Goal: Task Accomplishment & Management: Use online tool/utility

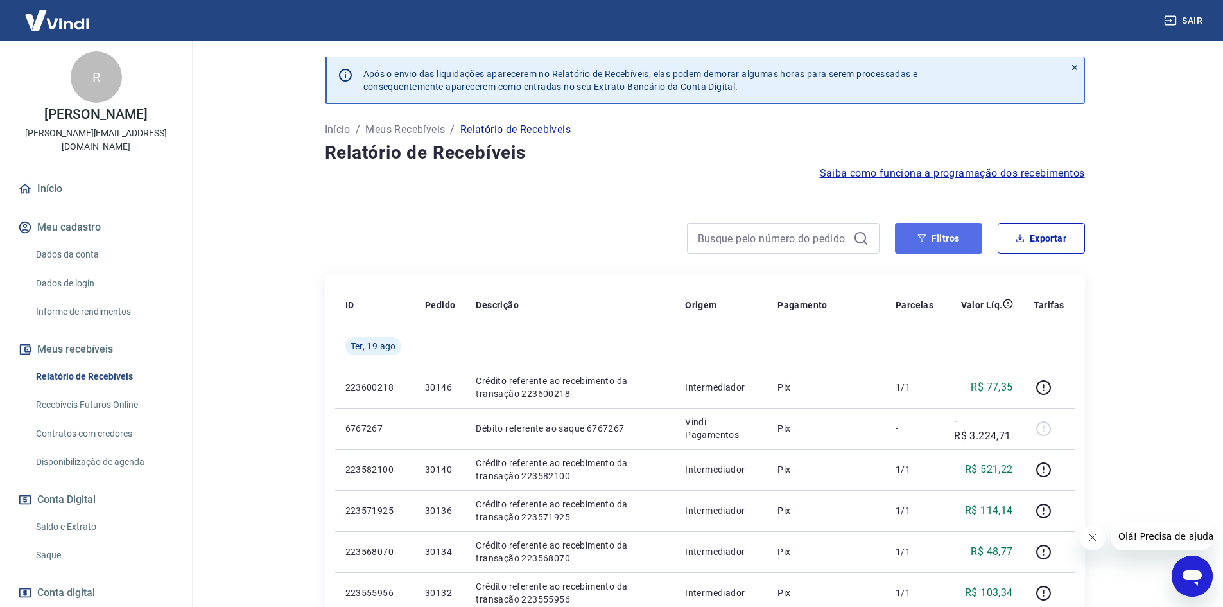
click at [933, 234] on button "Filtros" at bounding box center [938, 238] width 87 height 31
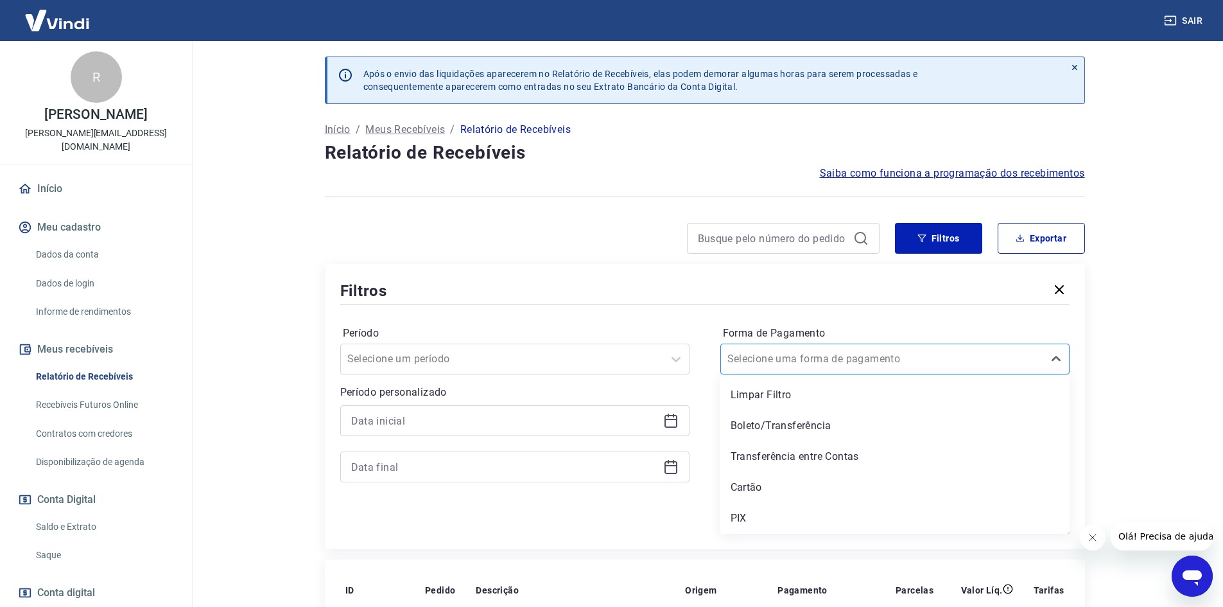
click at [788, 360] on input "Forma de Pagamento" at bounding box center [793, 358] width 130 height 15
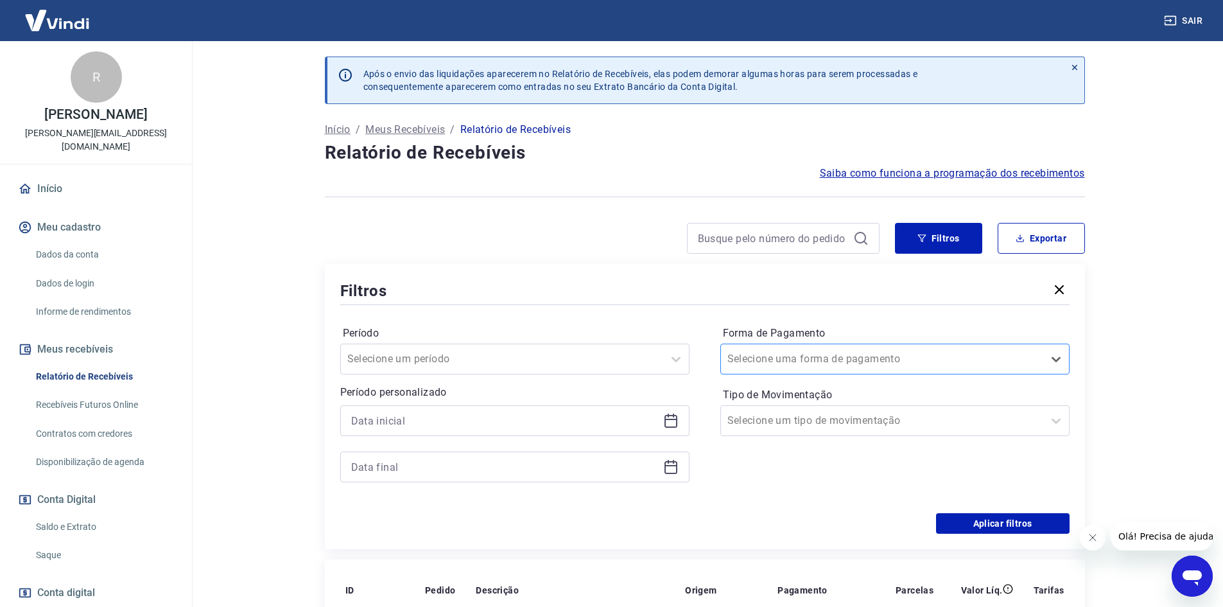
click at [767, 349] on div "Selecione uma forma de pagamento" at bounding box center [882, 358] width 322 height 23
click at [638, 360] on div at bounding box center [502, 359] width 310 height 18
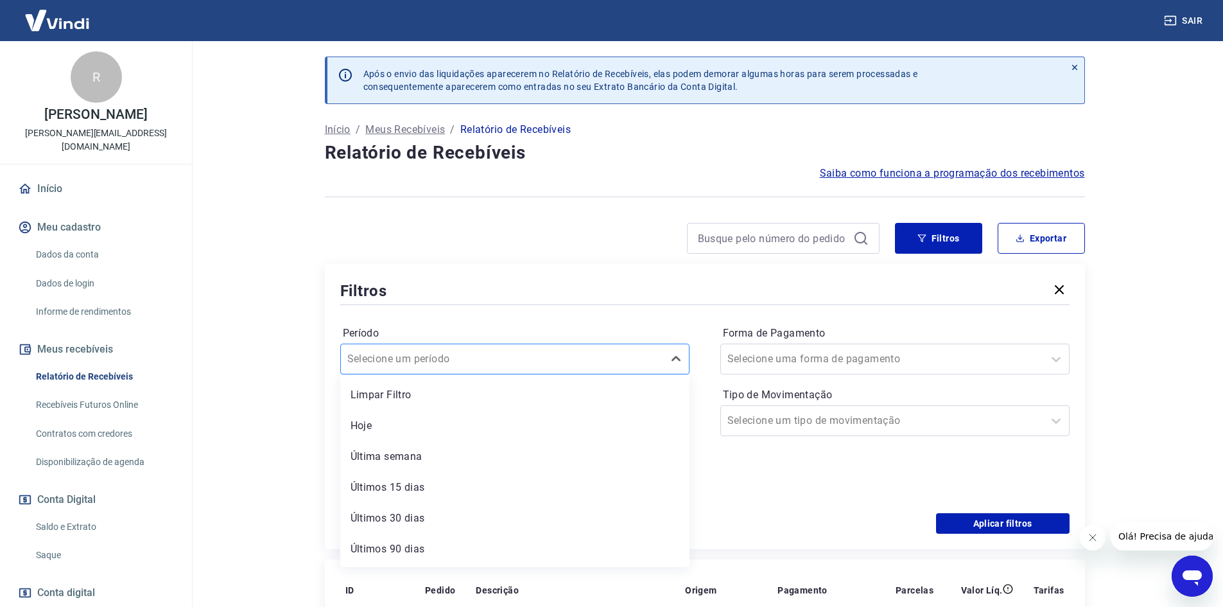
click at [640, 358] on div at bounding box center [502, 359] width 310 height 18
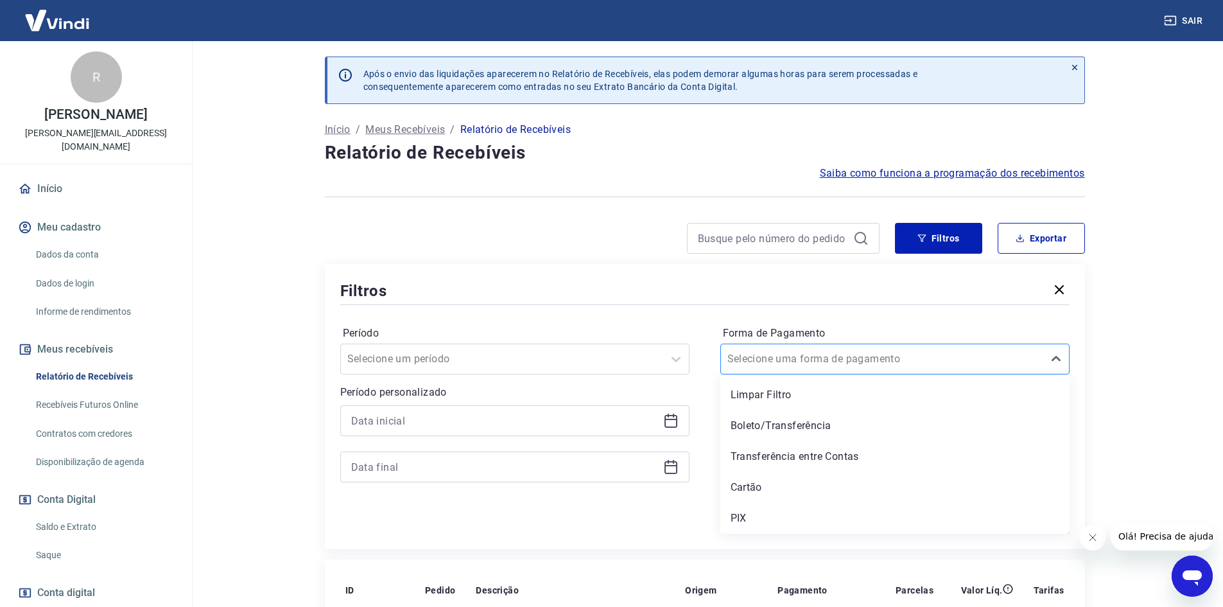
click at [839, 357] on input "Forma de Pagamento" at bounding box center [793, 358] width 130 height 15
click at [751, 521] on div "PIX" at bounding box center [895, 518] width 349 height 26
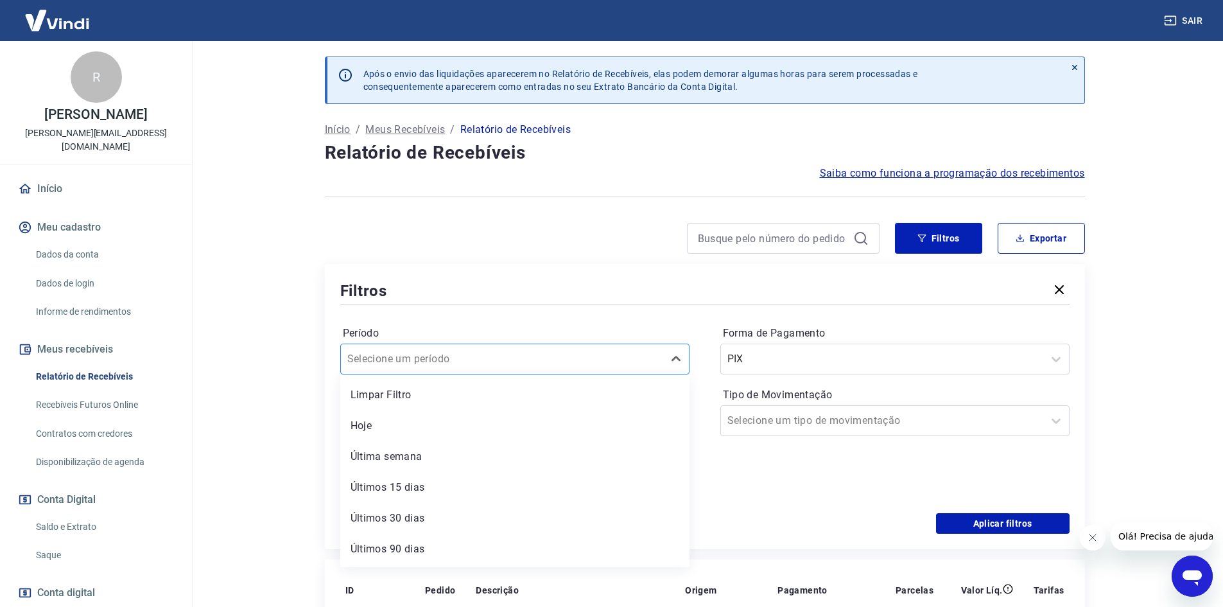
click at [521, 361] on div at bounding box center [502, 359] width 310 height 18
click at [436, 489] on div "Últimos 30 dias" at bounding box center [514, 490] width 349 height 26
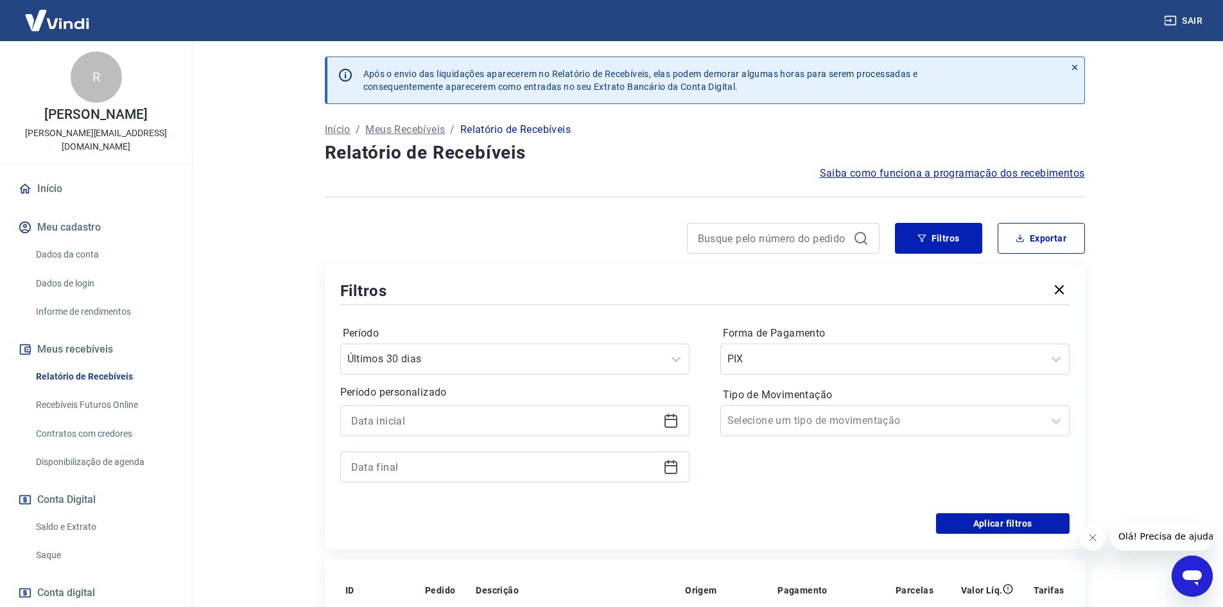
click at [379, 488] on div "Período Últimos 30 dias Período personalizado" at bounding box center [514, 410] width 349 height 175
click at [275, 367] on main "Após o envio das liquidações aparecerem no Relatório de Recebíveis, elas podem …" at bounding box center [704, 324] width 1037 height 566
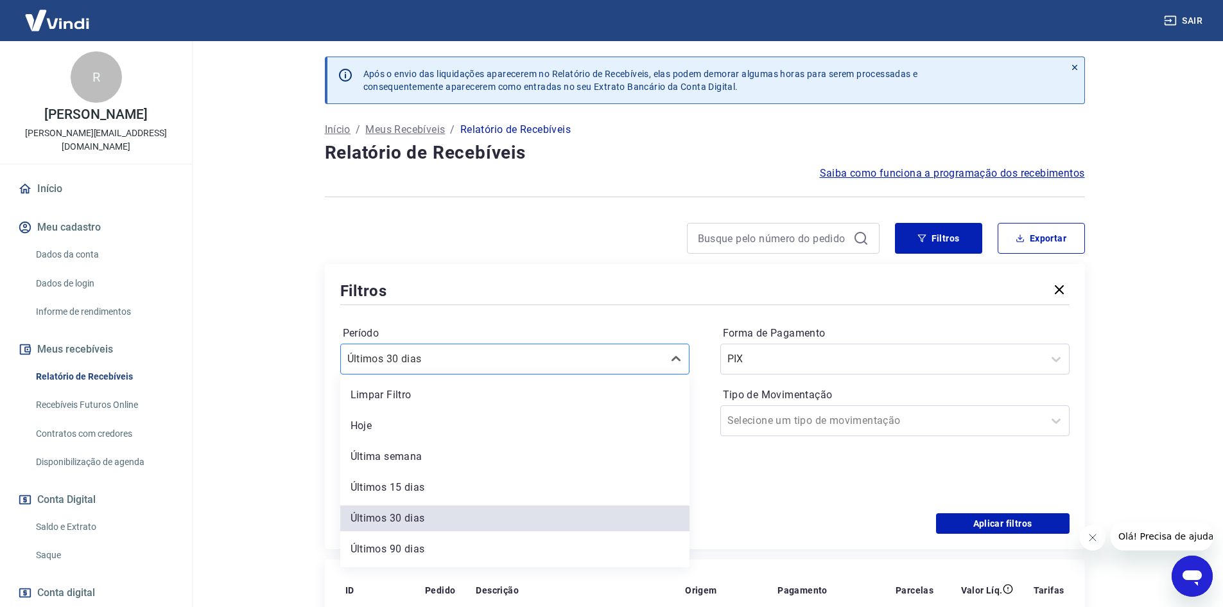
click at [491, 356] on div at bounding box center [502, 359] width 310 height 18
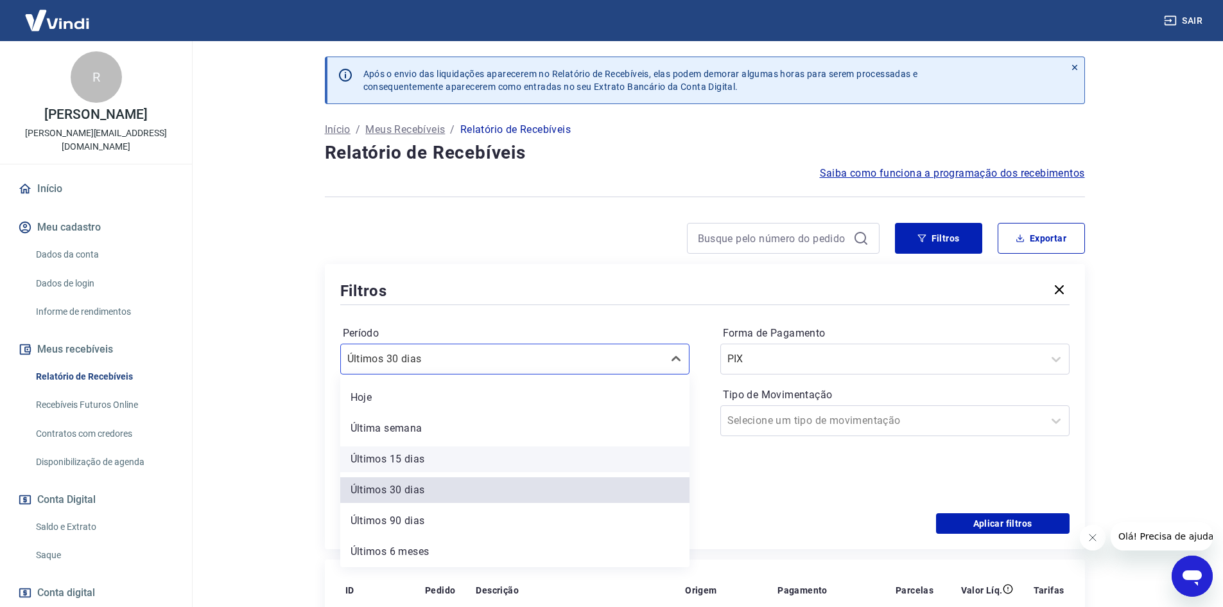
scroll to position [0, 0]
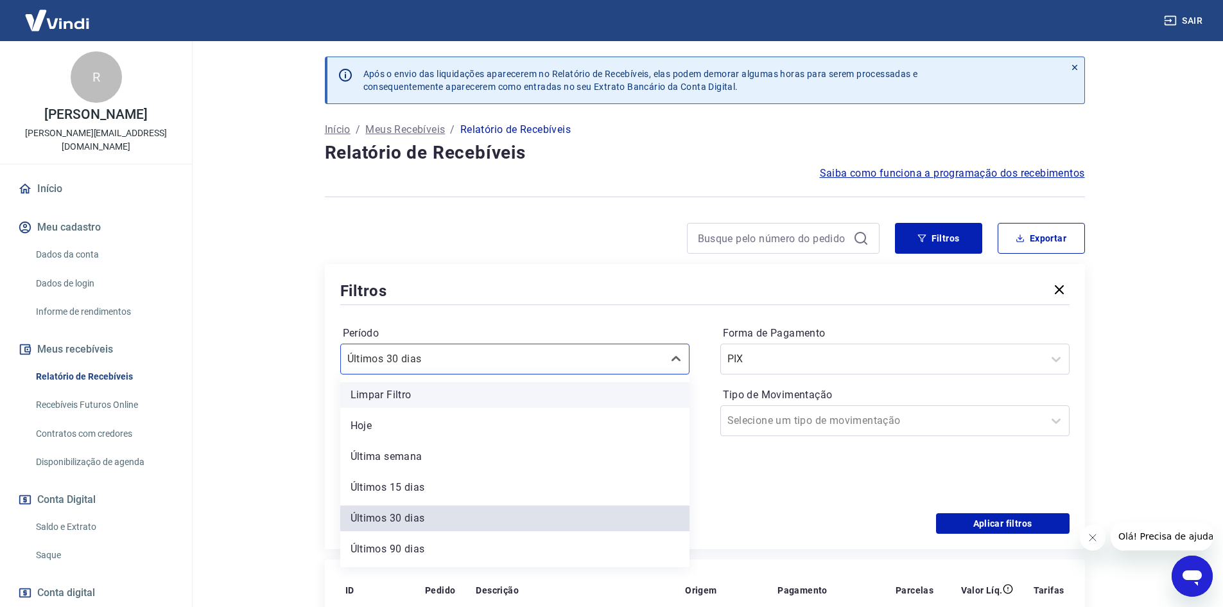
click at [391, 382] on div "Limpar Filtro" at bounding box center [514, 395] width 349 height 26
click at [394, 395] on p "Período personalizado" at bounding box center [514, 392] width 349 height 15
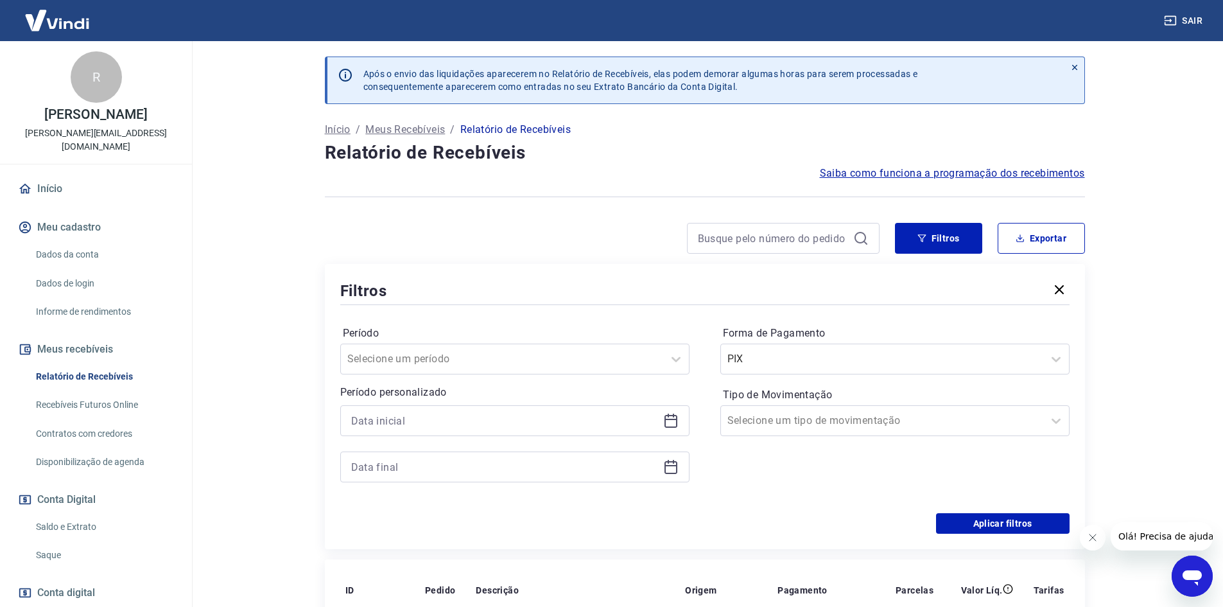
click at [679, 421] on div at bounding box center [514, 420] width 349 height 31
click at [668, 421] on icon at bounding box center [670, 420] width 15 height 15
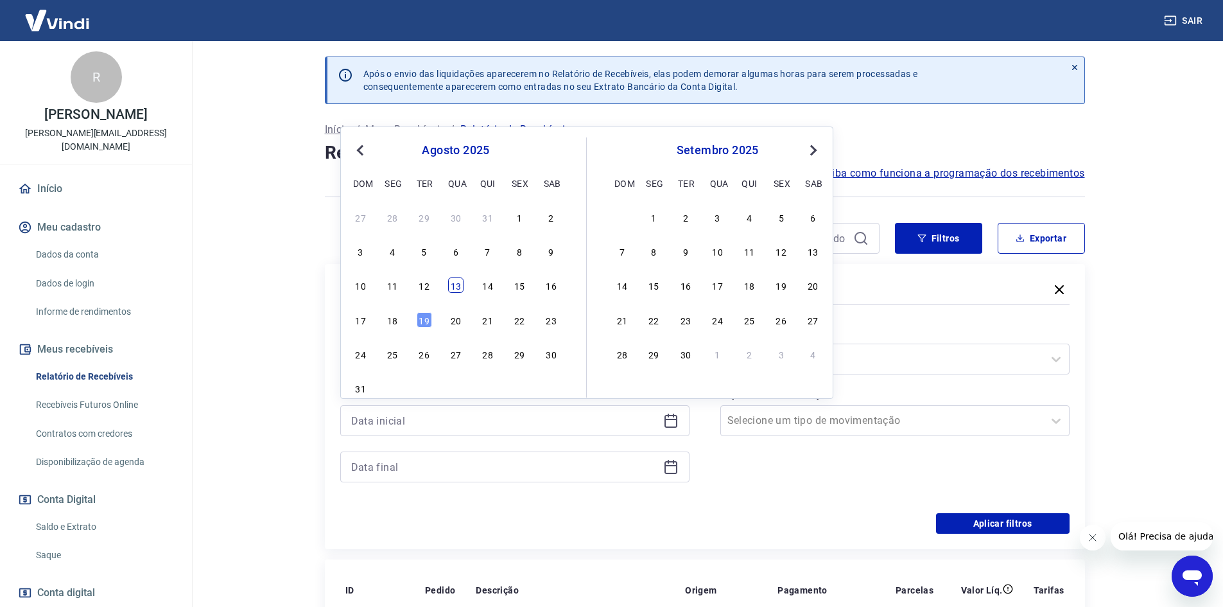
click at [457, 285] on div "13" at bounding box center [455, 284] width 15 height 15
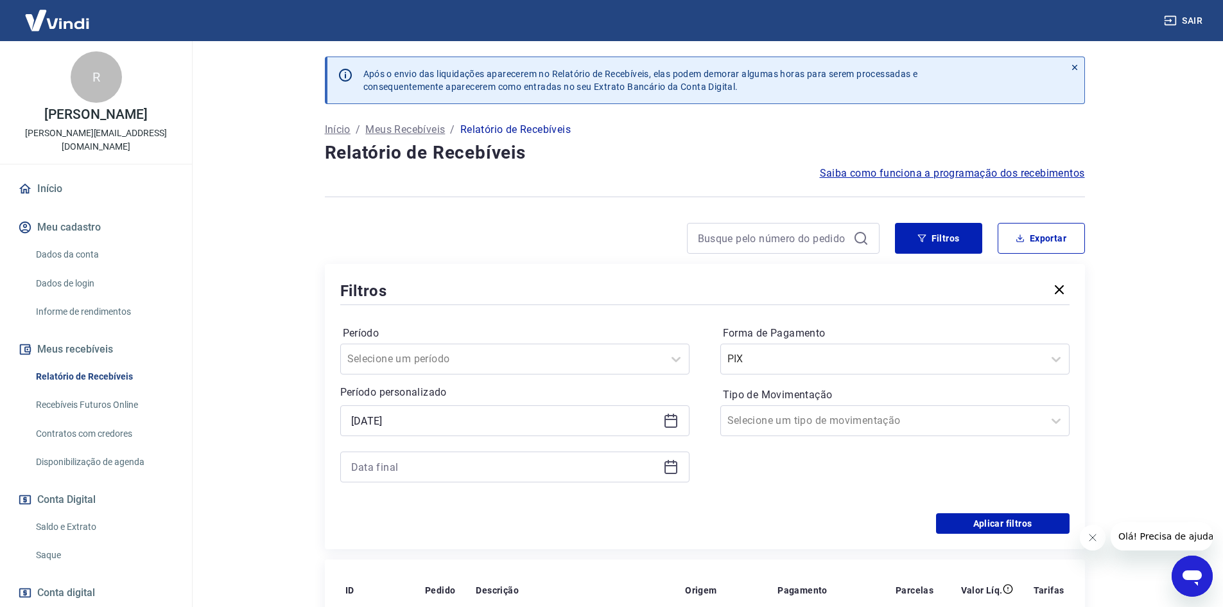
type input "13/08/2025"
click at [669, 464] on icon at bounding box center [670, 466] width 15 height 15
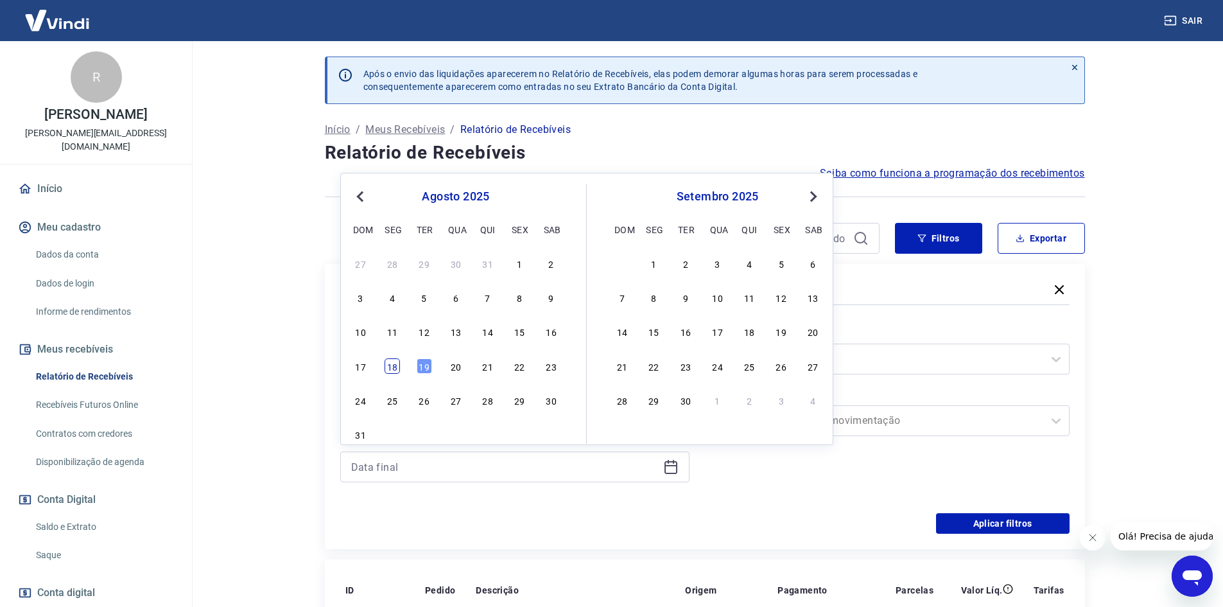
click at [393, 366] on div "18" at bounding box center [392, 365] width 15 height 15
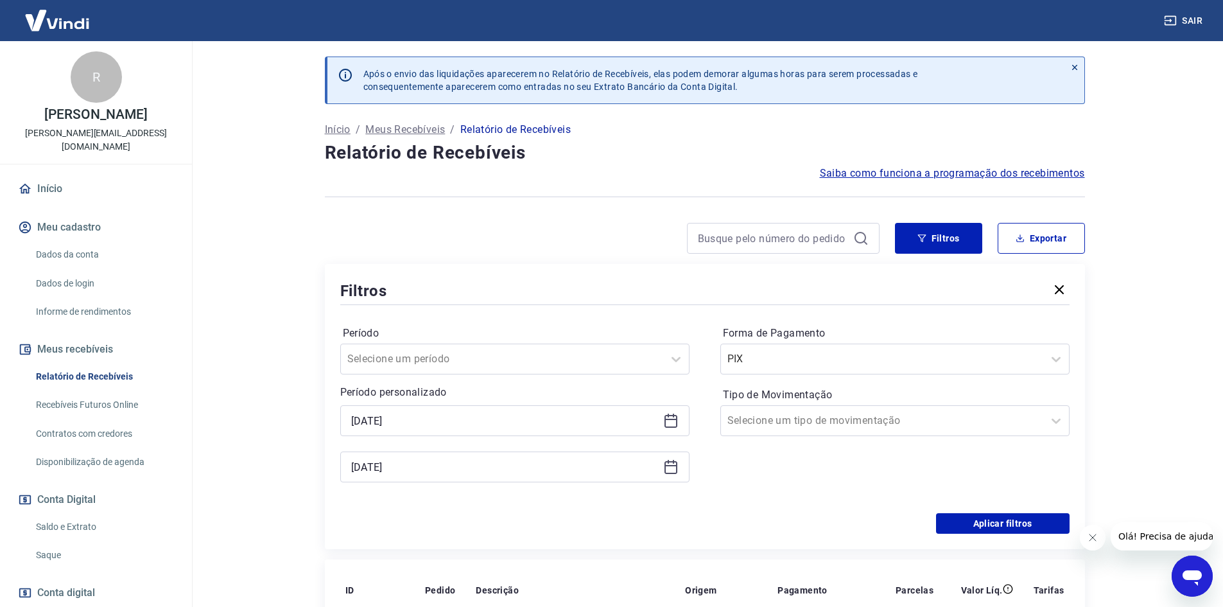
type input "18/08/2025"
click at [830, 426] on input "Tipo de Movimentação" at bounding box center [793, 420] width 130 height 15
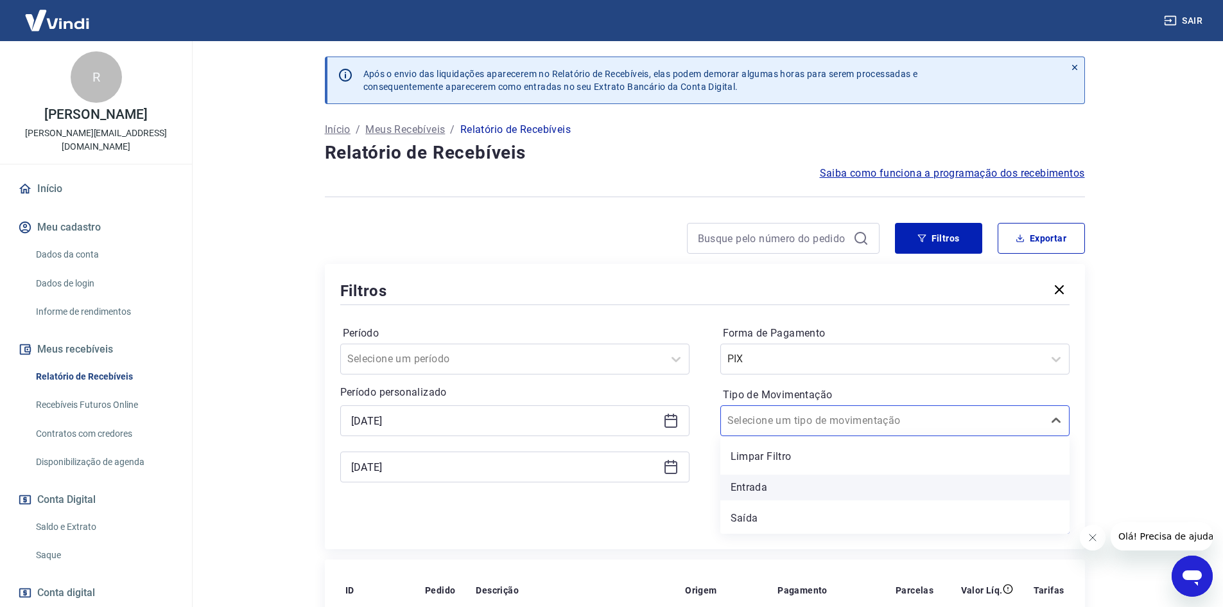
click at [772, 486] on div "Entrada" at bounding box center [895, 488] width 349 height 26
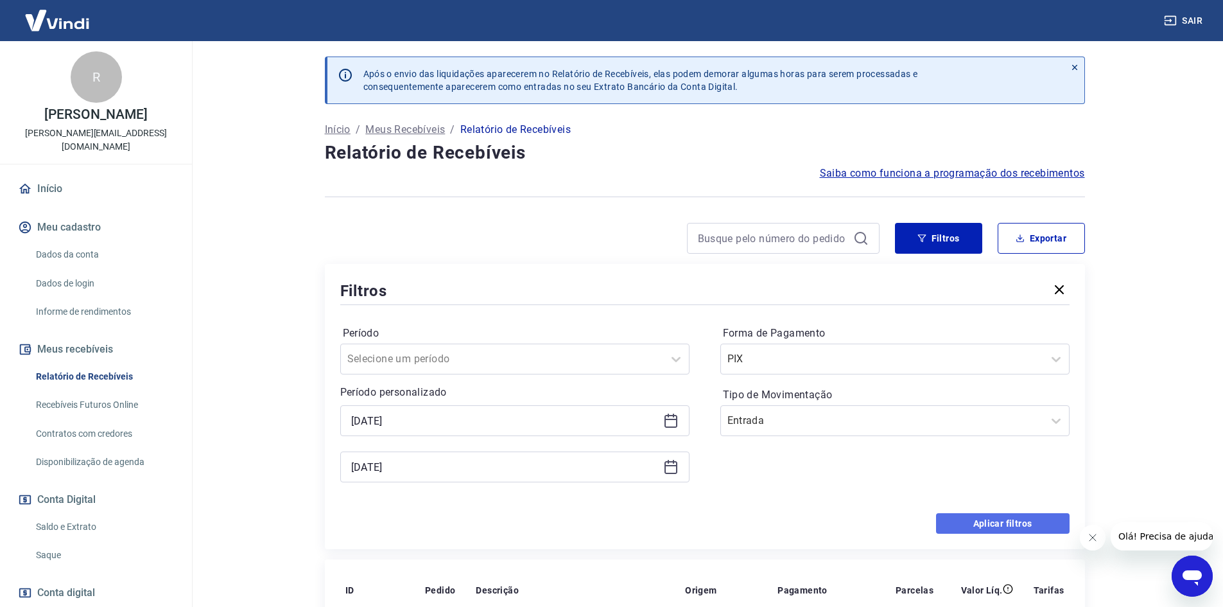
click at [1008, 522] on button "Aplicar filtros" at bounding box center [1003, 523] width 134 height 21
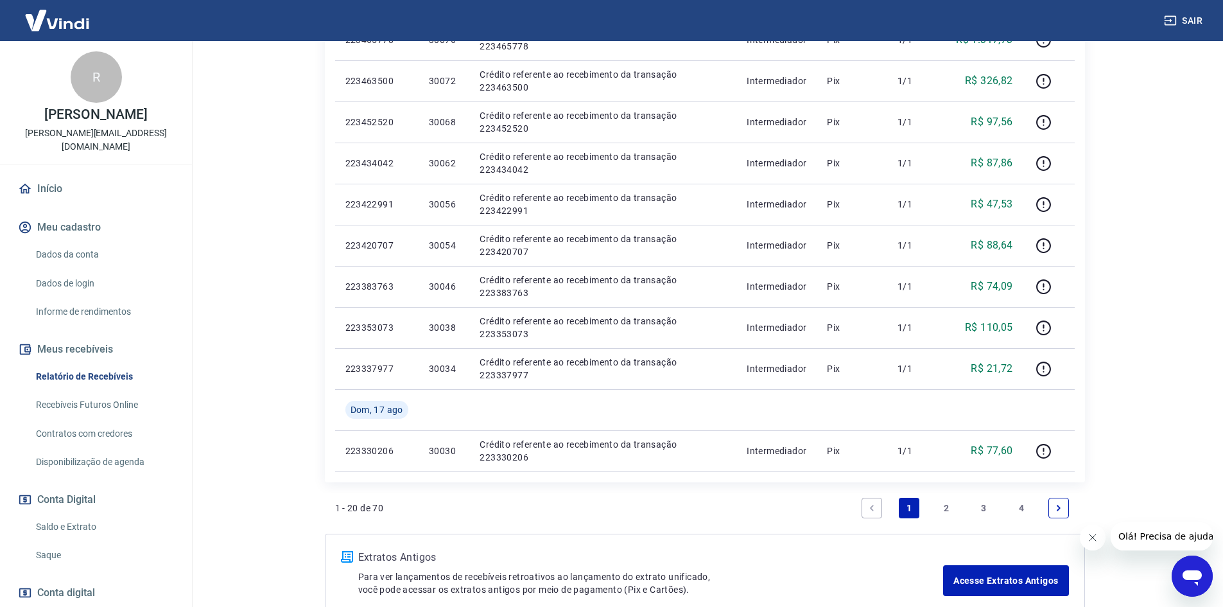
scroll to position [834, 0]
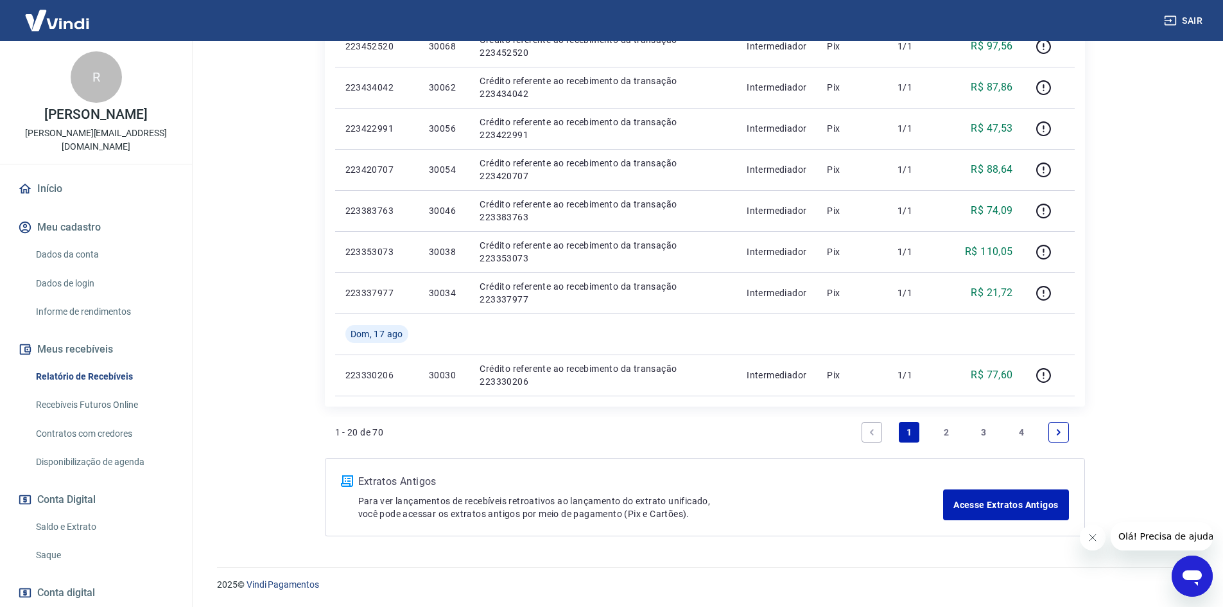
click at [1021, 431] on link "4" at bounding box center [1021, 432] width 21 height 21
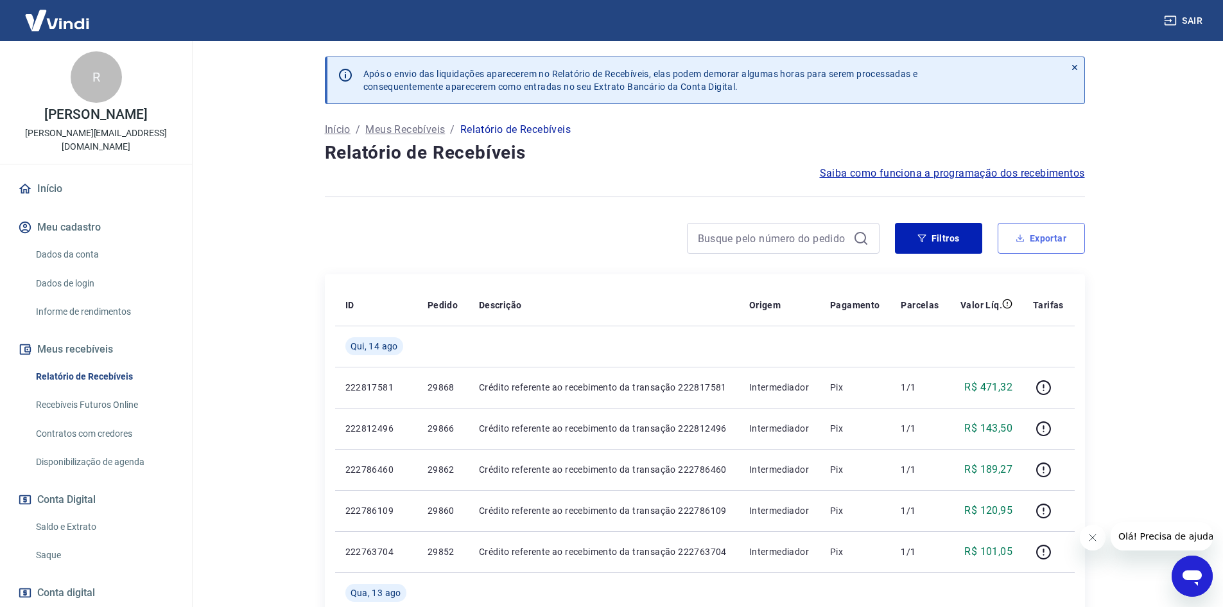
click at [1062, 236] on button "Exportar" at bounding box center [1041, 238] width 87 height 31
type input "13/08/2025"
type input "18/08/2025"
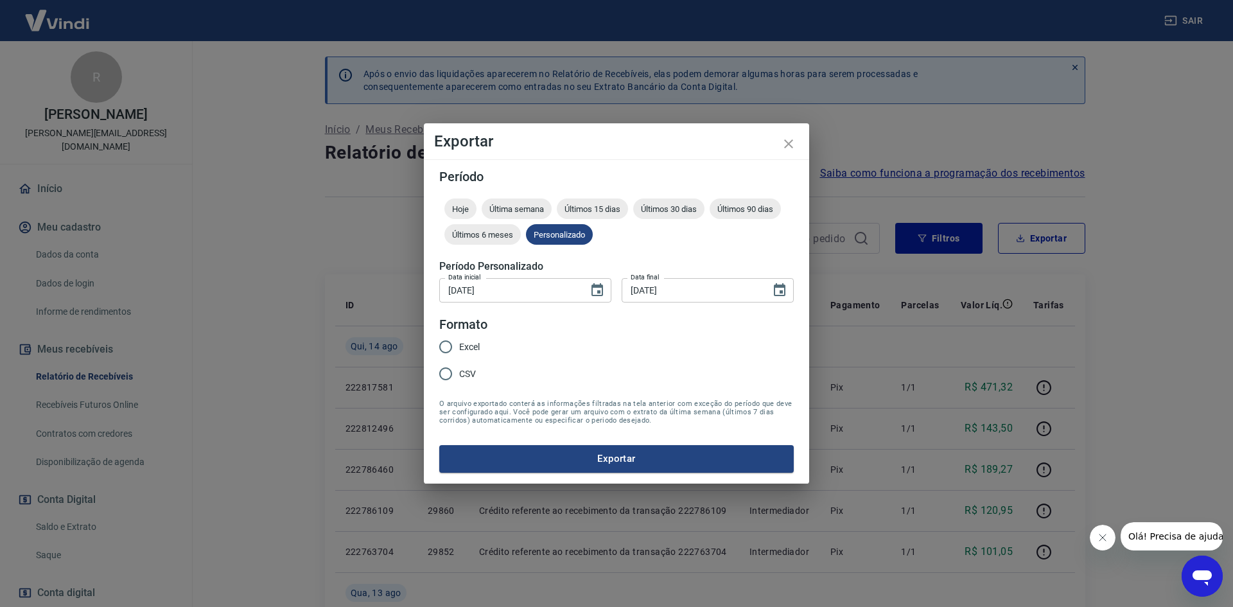
click at [447, 344] on input "Excel" at bounding box center [445, 346] width 27 height 27
radio input "true"
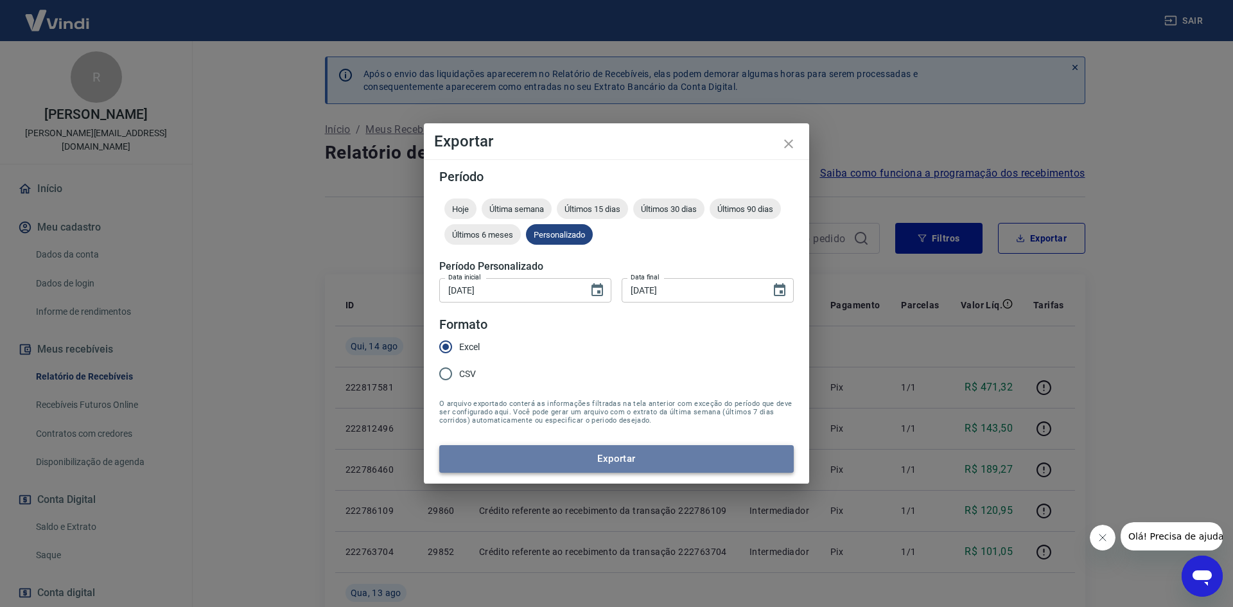
click at [617, 455] on button "Exportar" at bounding box center [616, 458] width 355 height 27
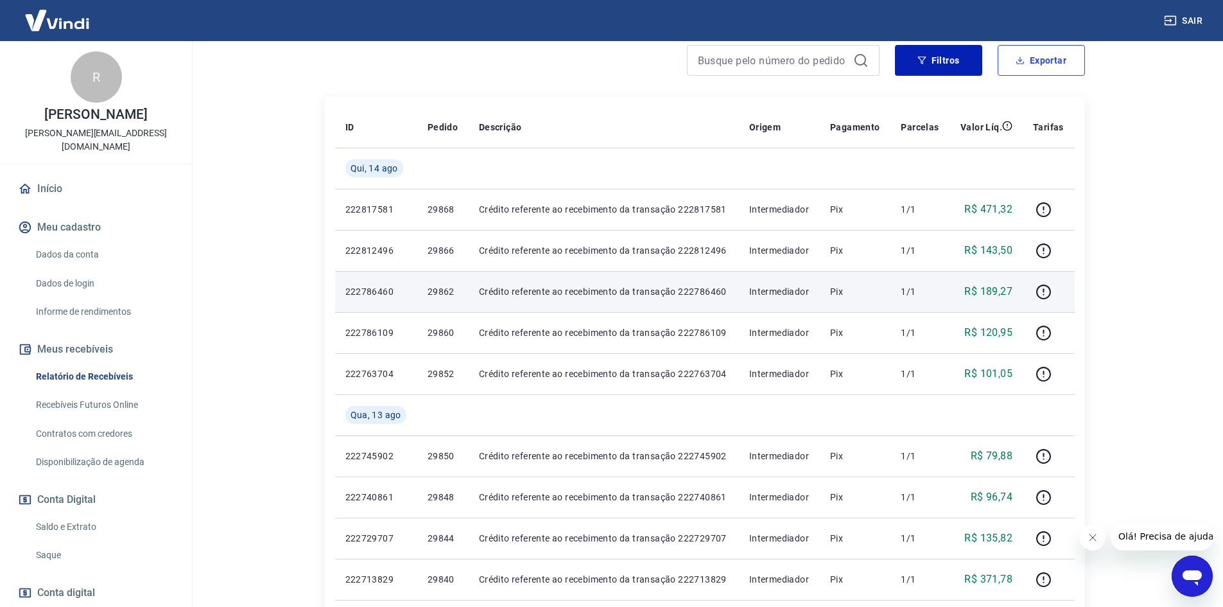
scroll to position [193, 0]
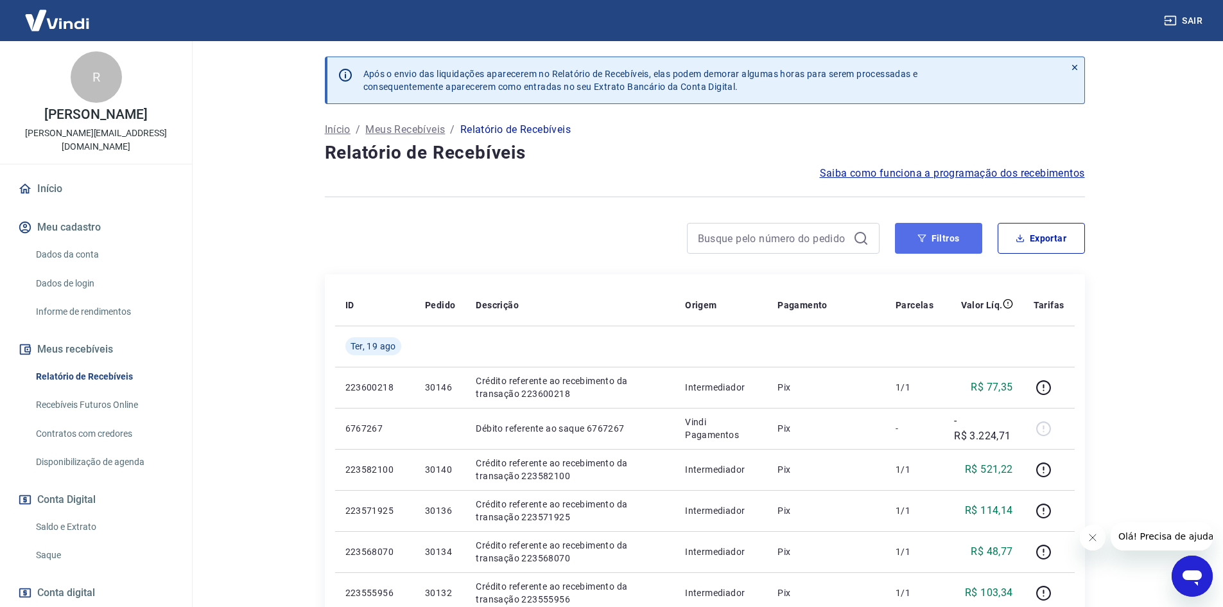
click at [960, 234] on button "Filtros" at bounding box center [938, 238] width 87 height 31
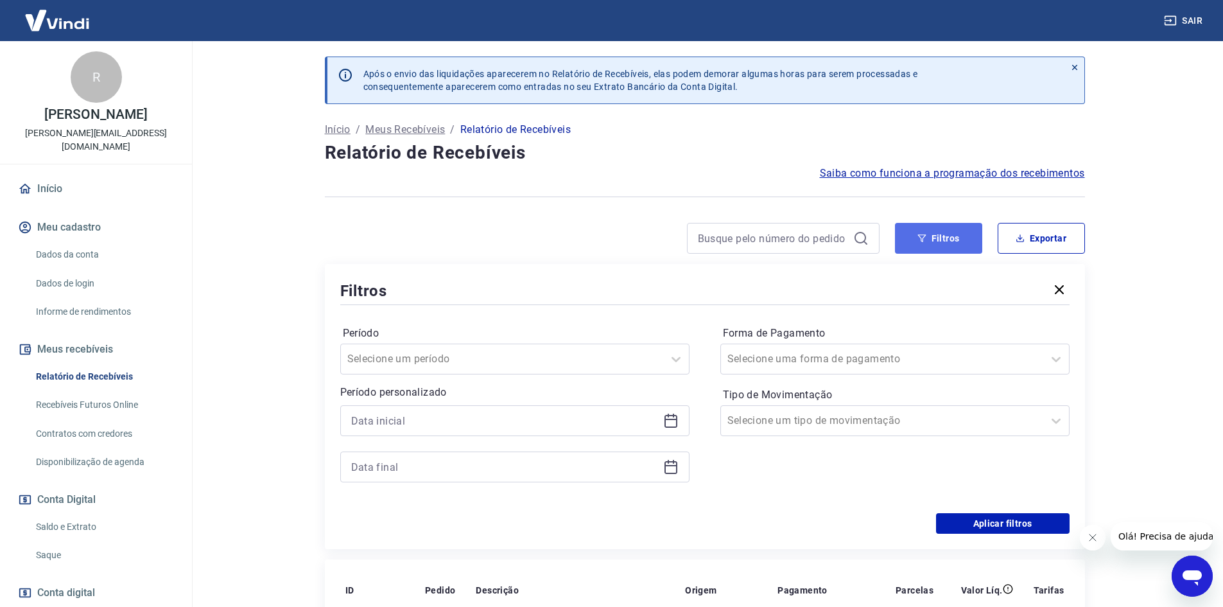
click at [961, 233] on button "Filtros" at bounding box center [938, 238] width 87 height 31
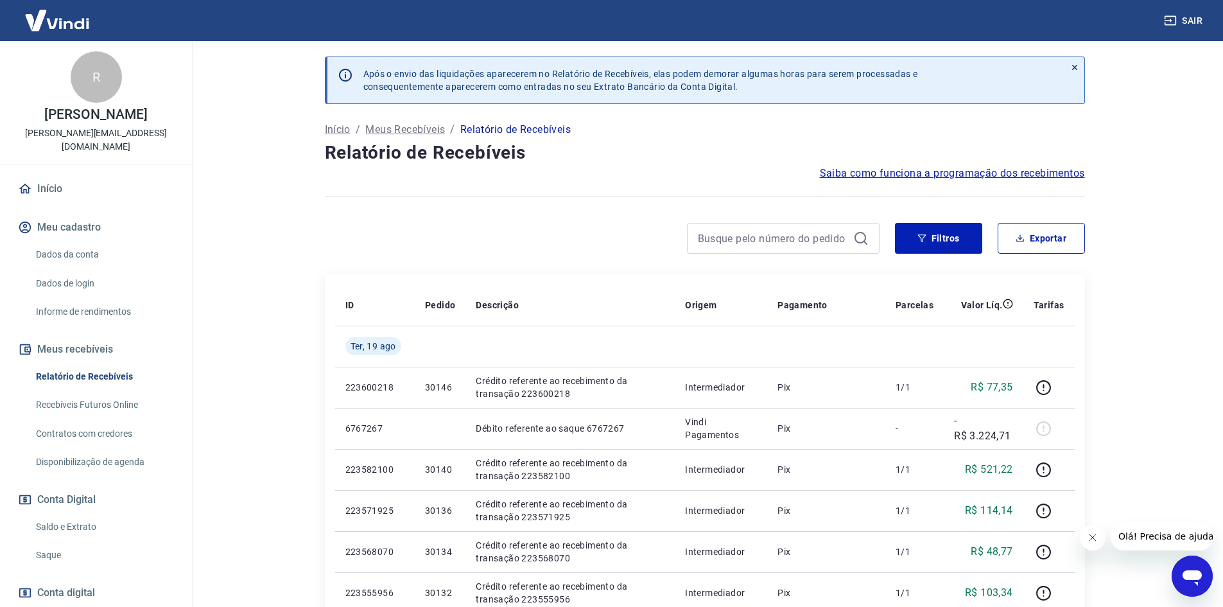
click at [1071, 67] on icon at bounding box center [1075, 67] width 9 height 9
click at [958, 237] on button "Filtros" at bounding box center [938, 238] width 87 height 31
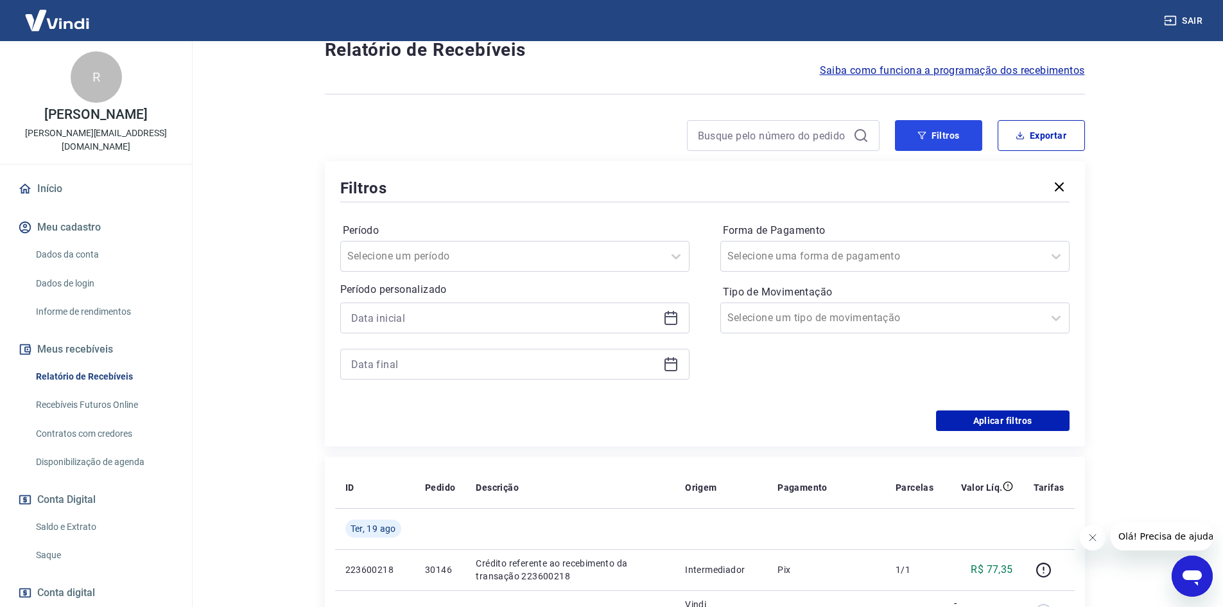
scroll to position [128, 0]
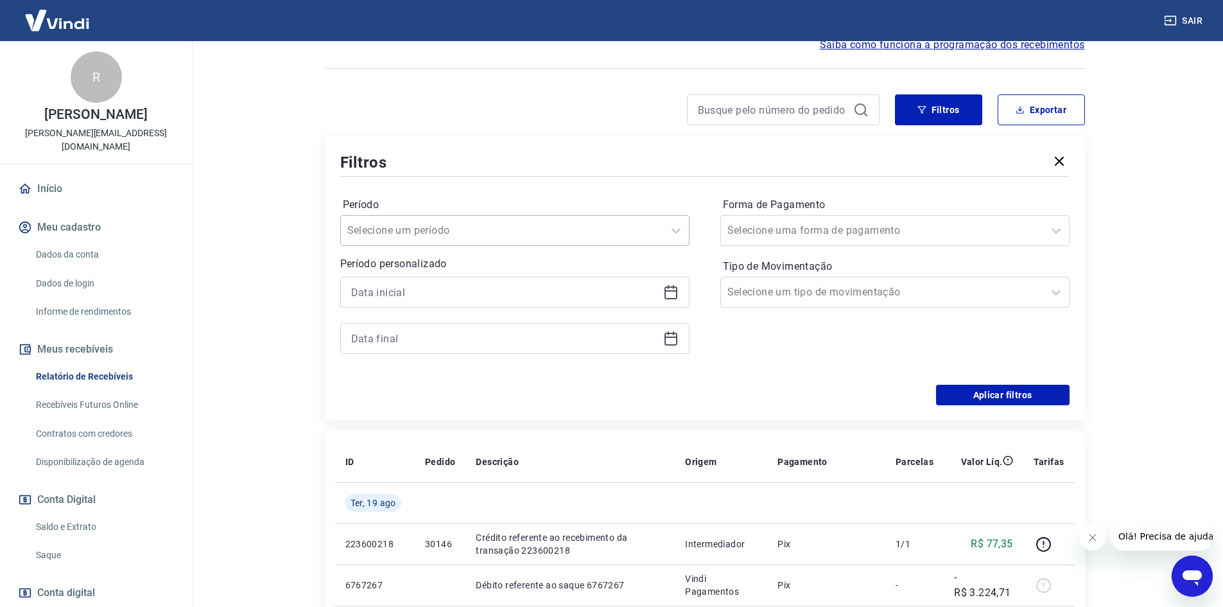
click at [583, 226] on div at bounding box center [502, 231] width 310 height 18
click at [583, 222] on div at bounding box center [502, 231] width 310 height 18
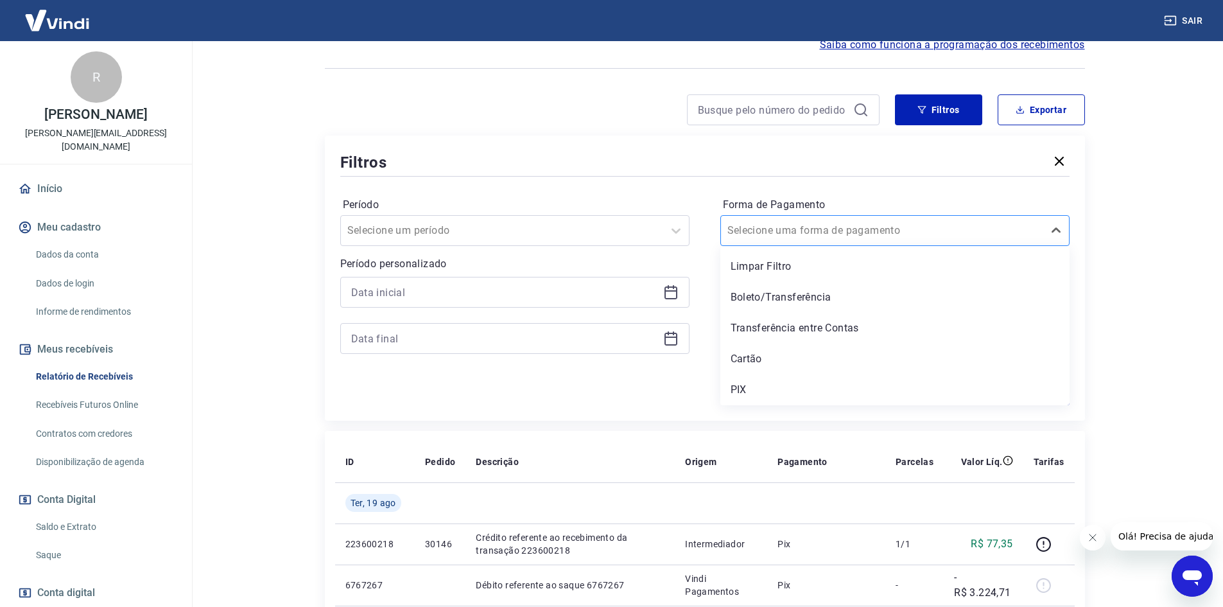
click at [803, 225] on input "Forma de Pagamento" at bounding box center [793, 230] width 130 height 15
click at [758, 386] on div "PIX" at bounding box center [895, 390] width 349 height 26
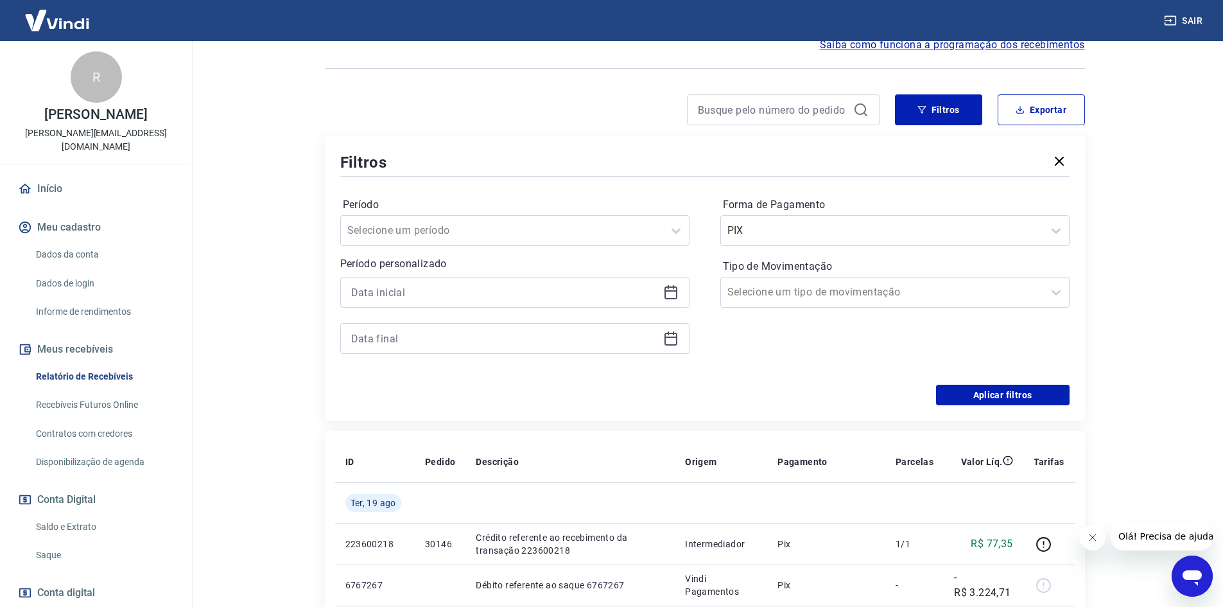
click at [670, 292] on icon at bounding box center [671, 290] width 13 height 1
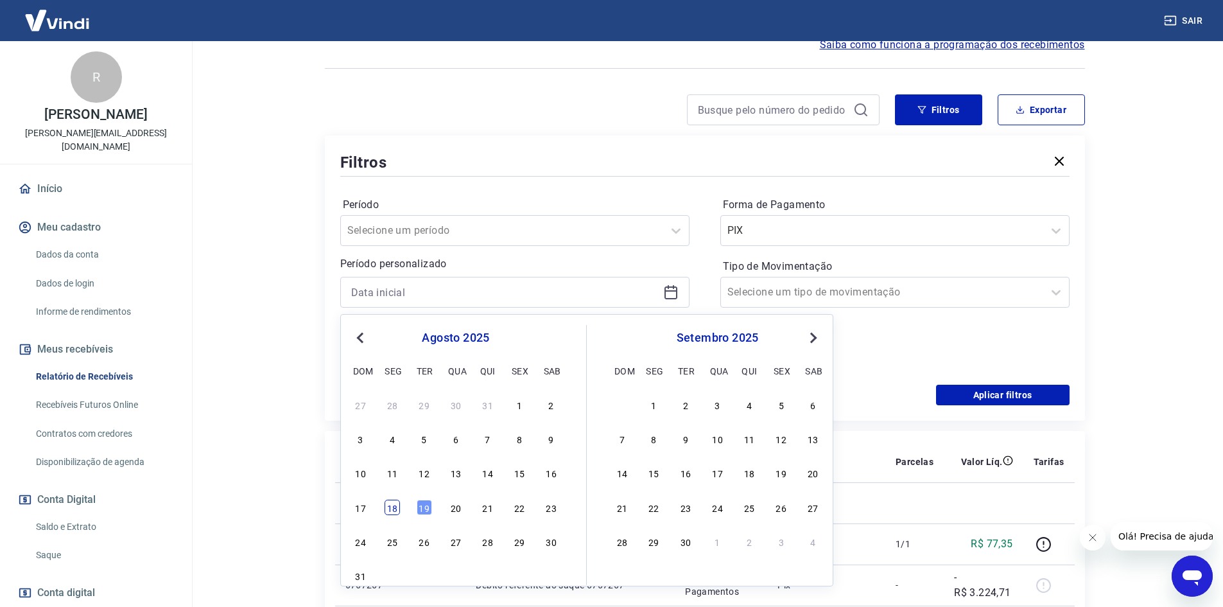
click at [392, 509] on div "18" at bounding box center [392, 507] width 15 height 15
type input "18/08/2025"
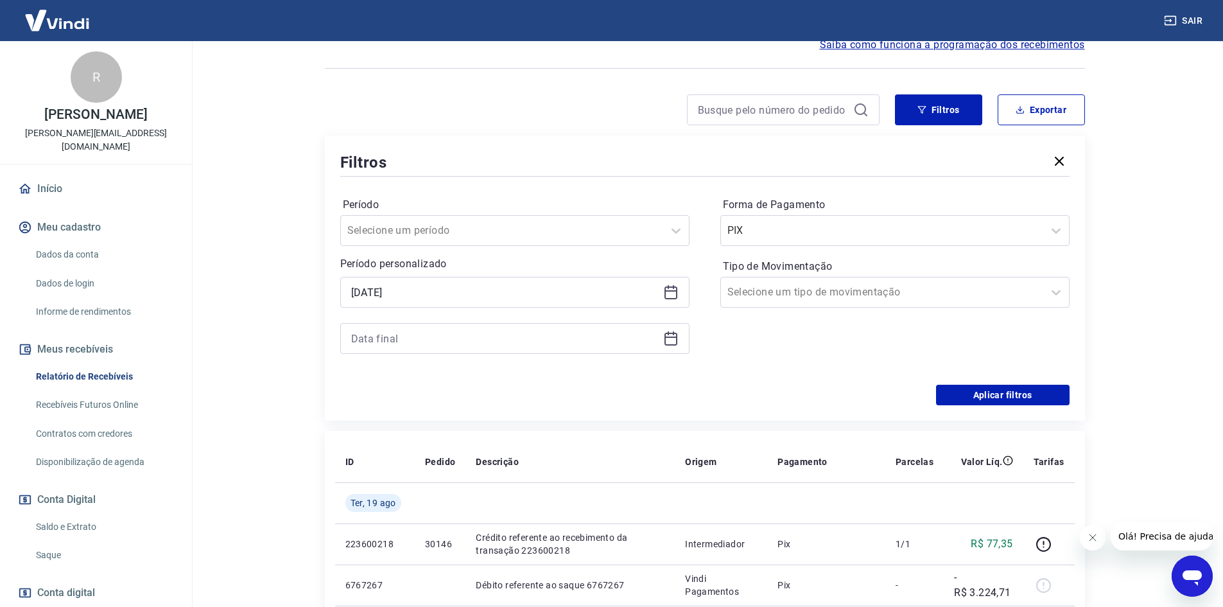
click at [674, 340] on icon at bounding box center [670, 338] width 15 height 15
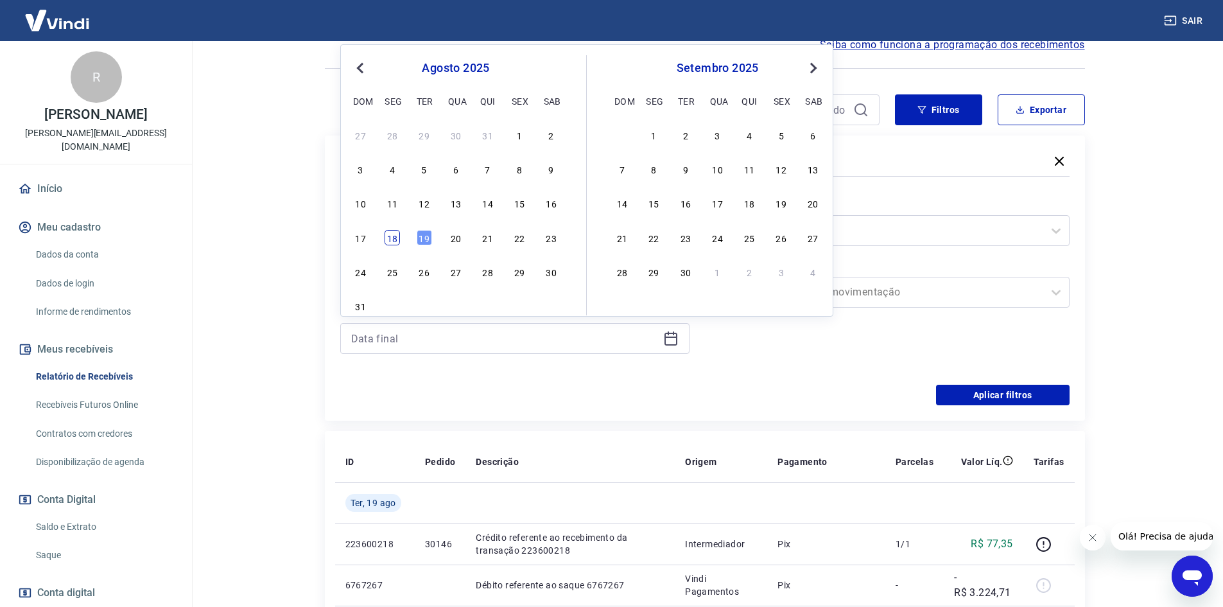
click at [395, 242] on div "18" at bounding box center [392, 237] width 15 height 15
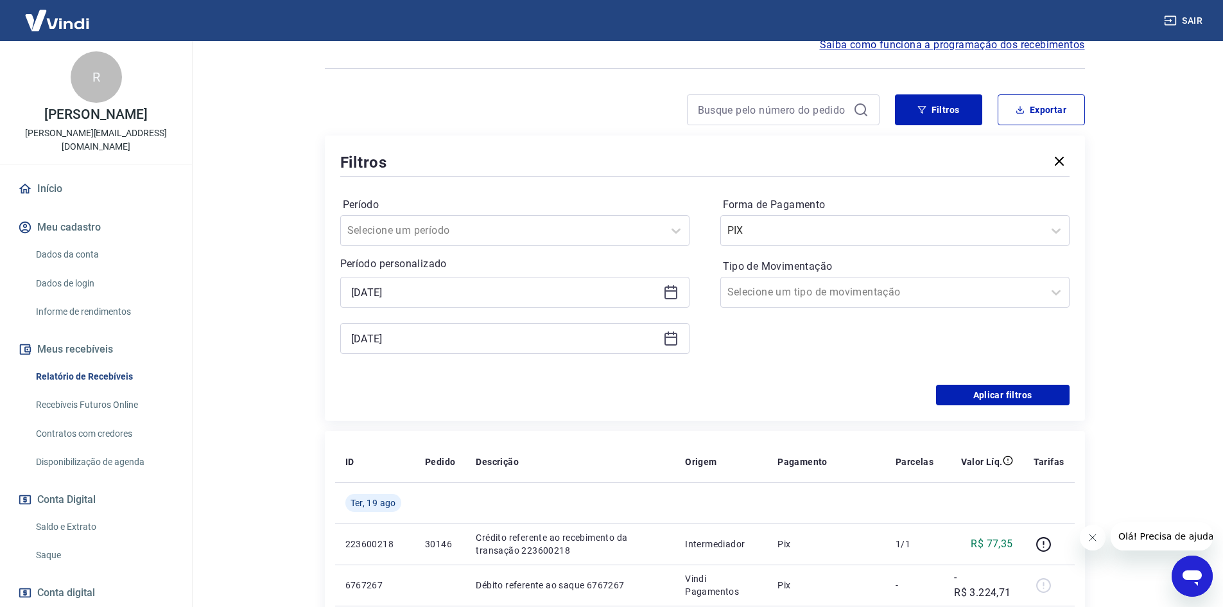
type input "18/08/2025"
click at [460, 383] on div "Período Selecione um período Período personalizado Selected date: segunda-feira…" at bounding box center [705, 282] width 730 height 206
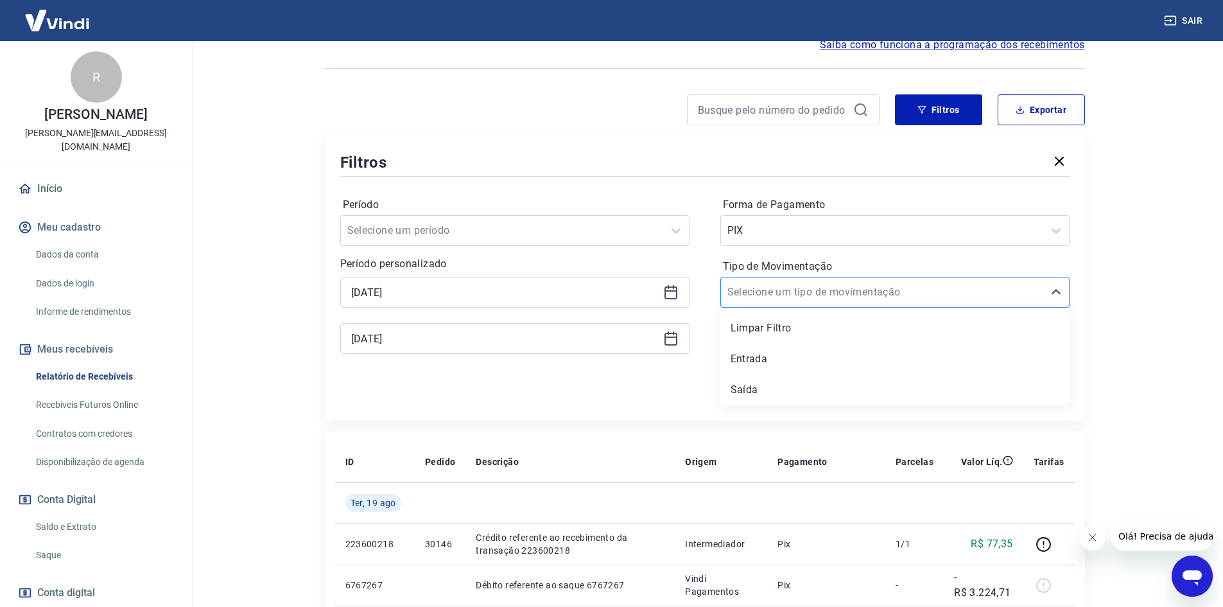
click at [889, 290] on div at bounding box center [883, 292] width 310 height 18
click at [761, 387] on div "Saída" at bounding box center [895, 390] width 349 height 26
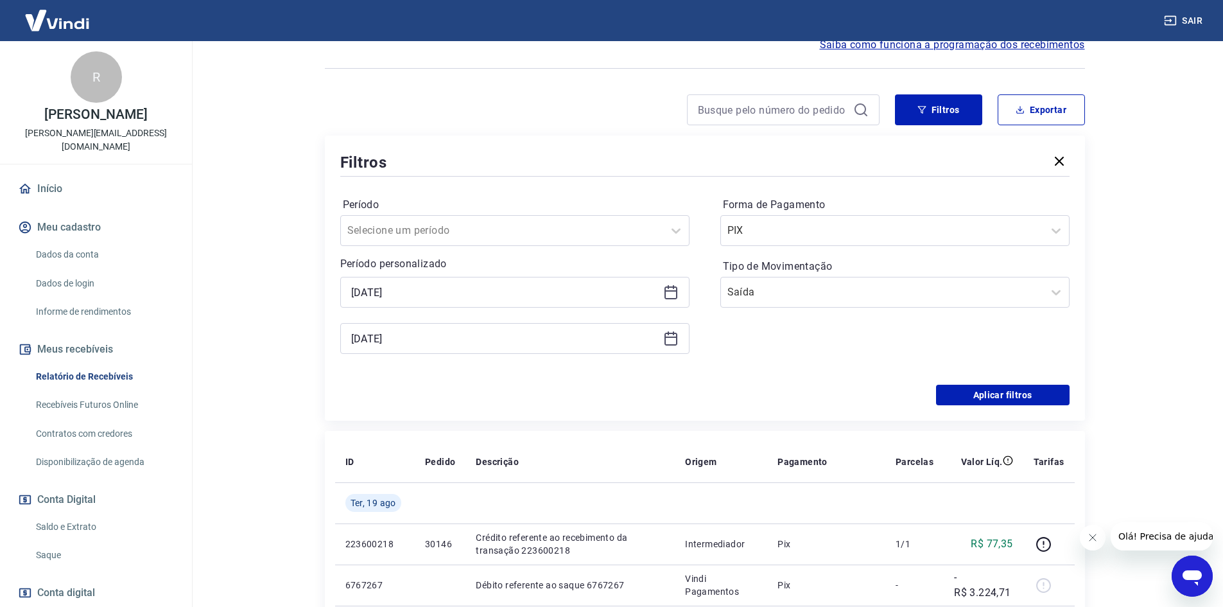
click at [1155, 359] on main "Após o envio das liquidações aparecerem no Relatório de Recebíveis, elas podem …" at bounding box center [704, 196] width 1037 height 566
click at [1006, 394] on button "Aplicar filtros" at bounding box center [1003, 395] width 134 height 21
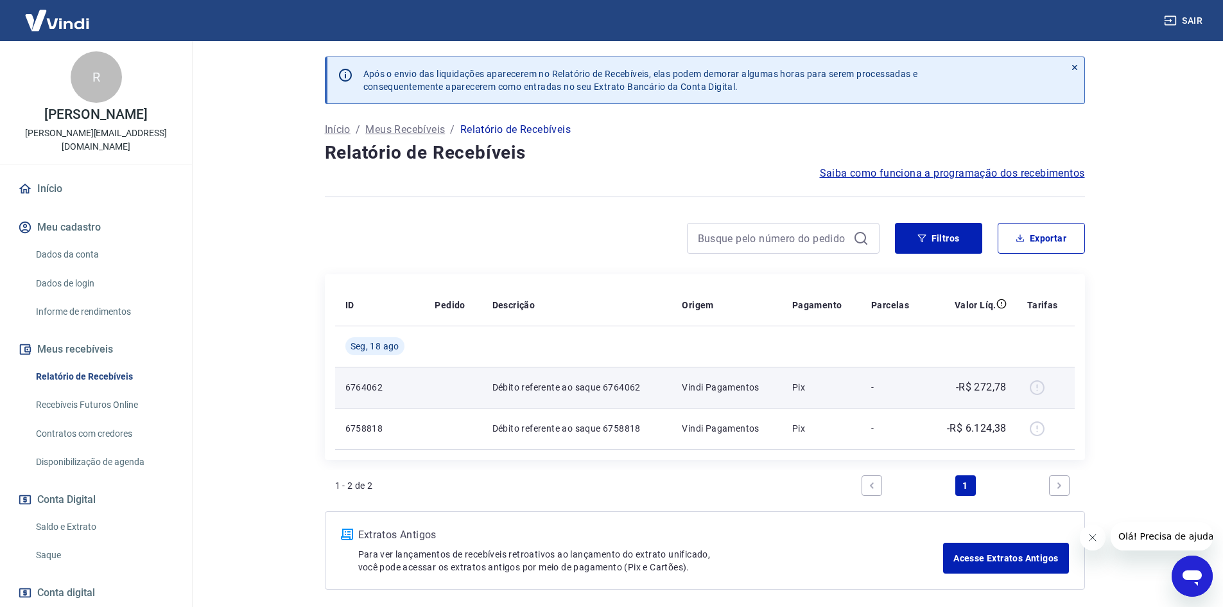
click at [1038, 387] on div at bounding box center [1046, 387] width 37 height 21
click at [1039, 387] on div at bounding box center [1046, 387] width 37 height 21
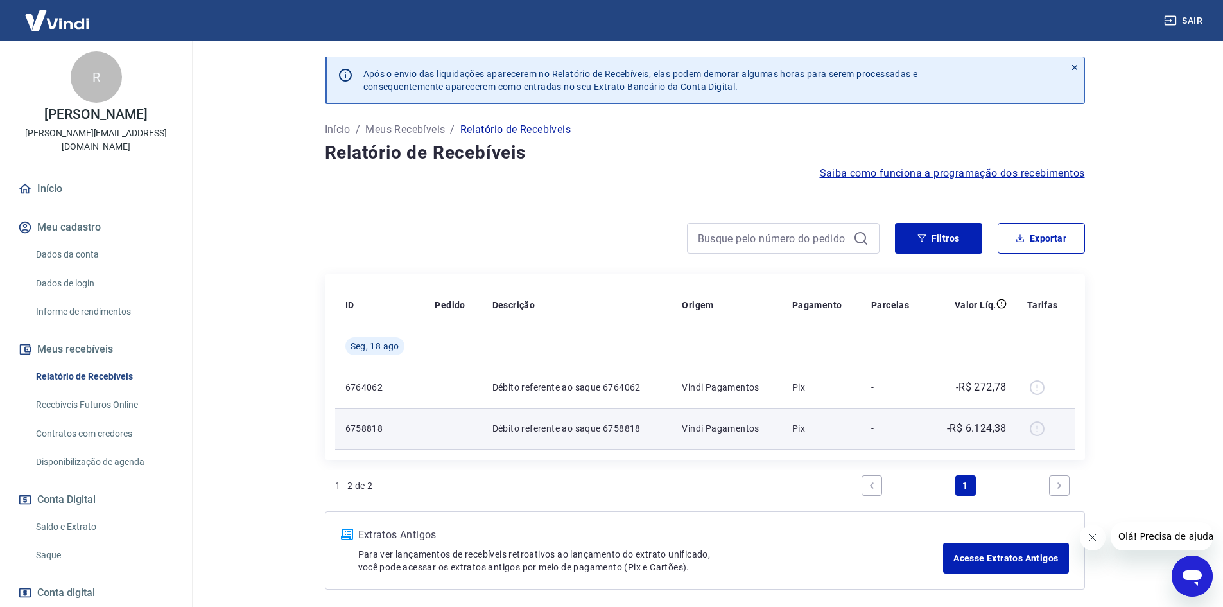
click at [1040, 432] on div at bounding box center [1046, 428] width 37 height 21
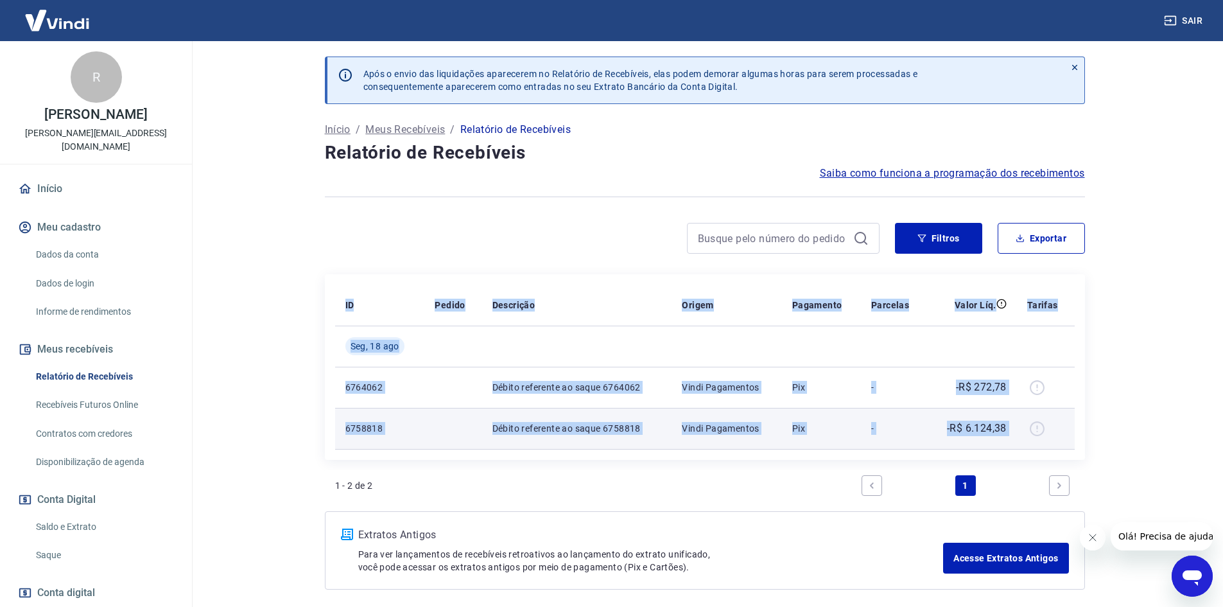
click at [1039, 431] on div at bounding box center [1046, 428] width 37 height 21
click at [1038, 430] on div at bounding box center [1046, 428] width 37 height 21
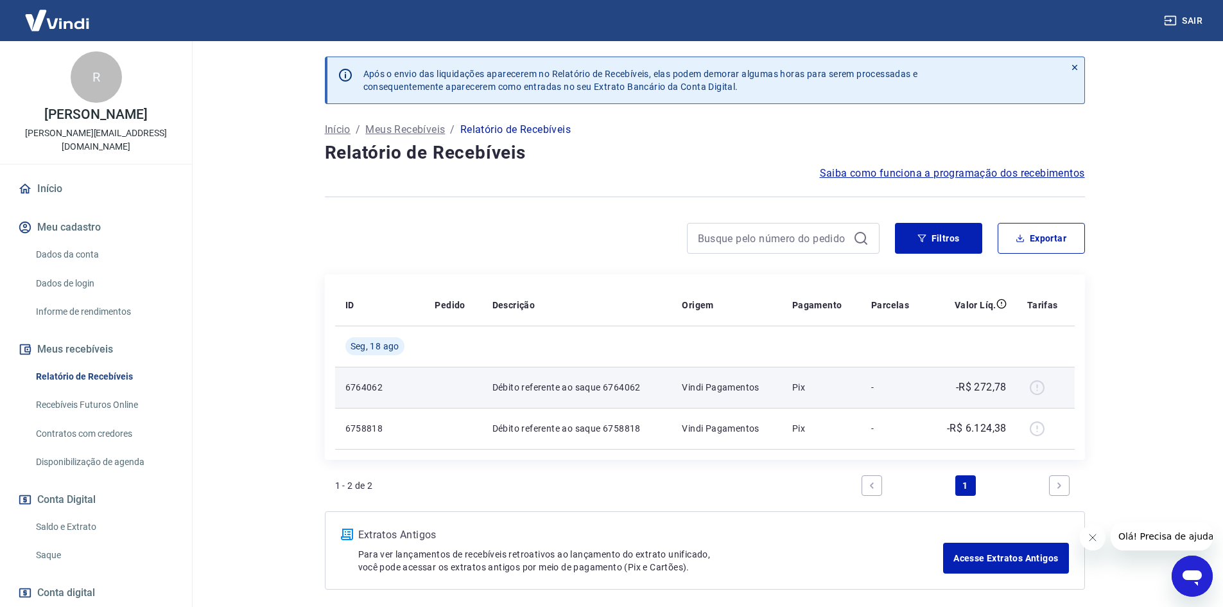
click at [1038, 385] on div at bounding box center [1046, 387] width 37 height 21
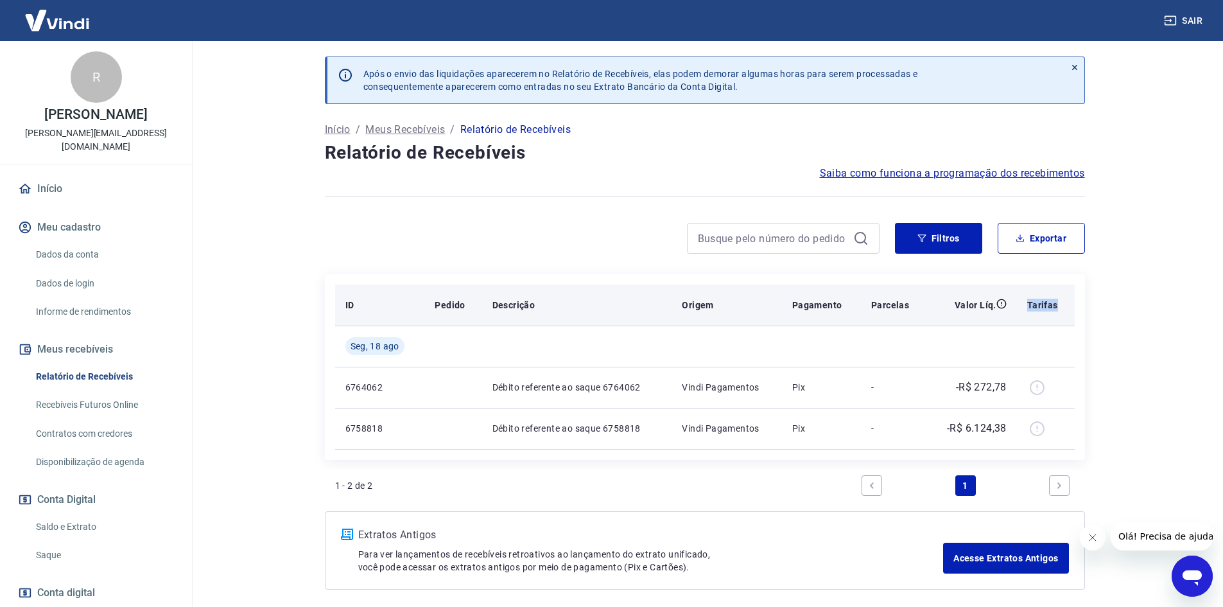
drag, startPoint x: 1027, startPoint y: 304, endPoint x: 1062, endPoint y: 304, distance: 35.3
click at [1062, 304] on th "Tarifas" at bounding box center [1046, 305] width 58 height 41
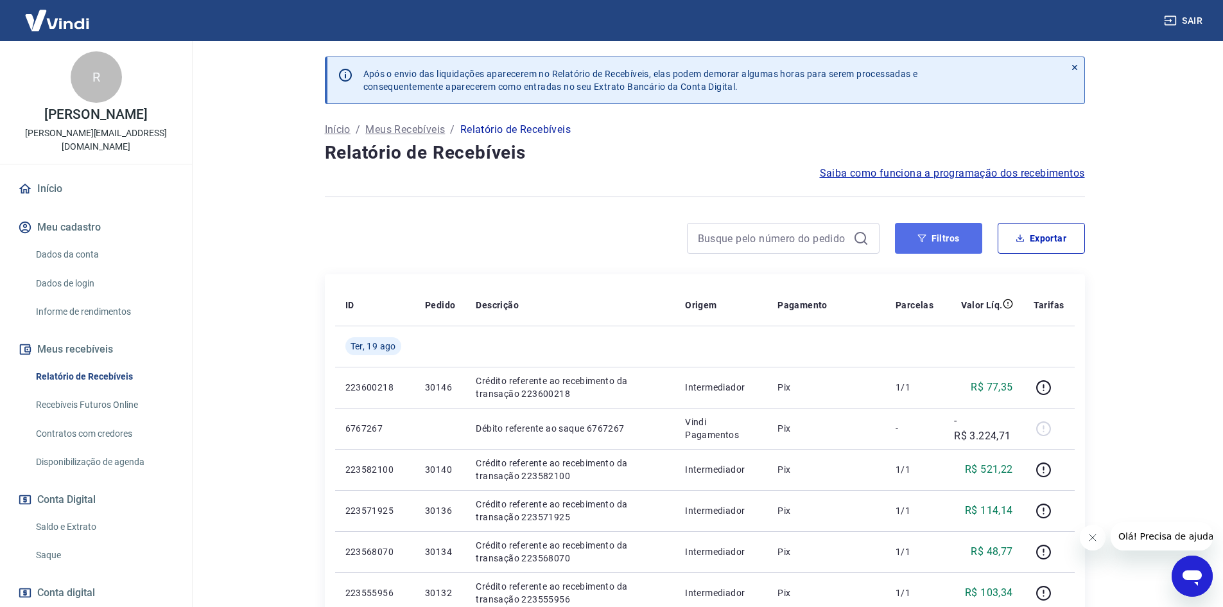
click at [950, 236] on button "Filtros" at bounding box center [938, 238] width 87 height 31
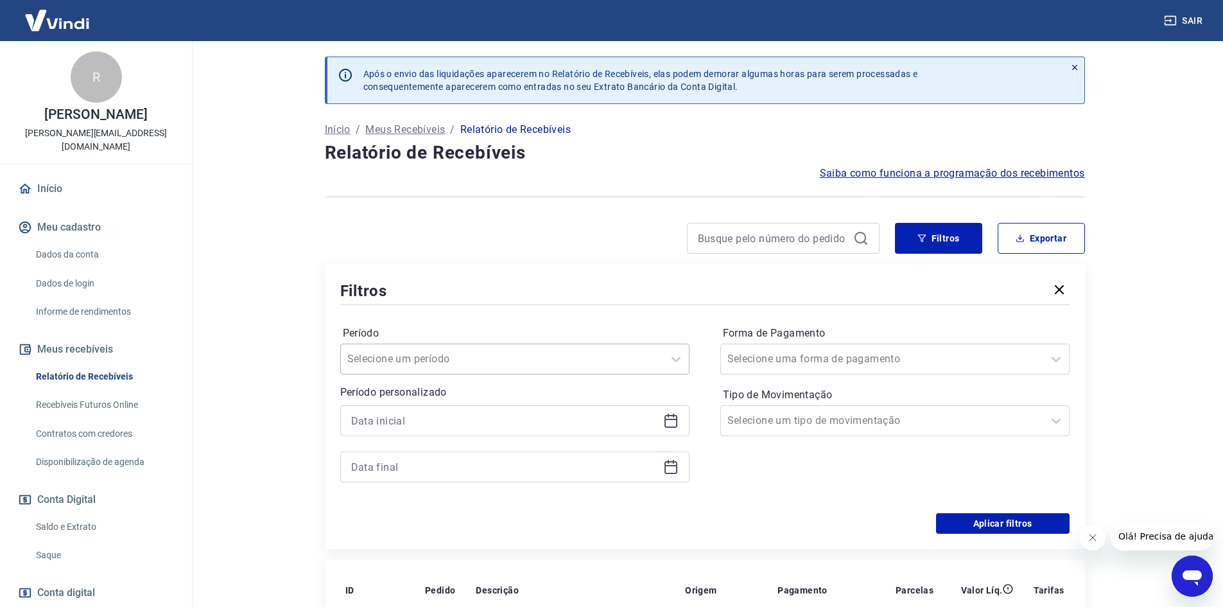
click at [572, 360] on div at bounding box center [502, 359] width 310 height 18
click at [601, 282] on div "Filtros" at bounding box center [705, 290] width 730 height 22
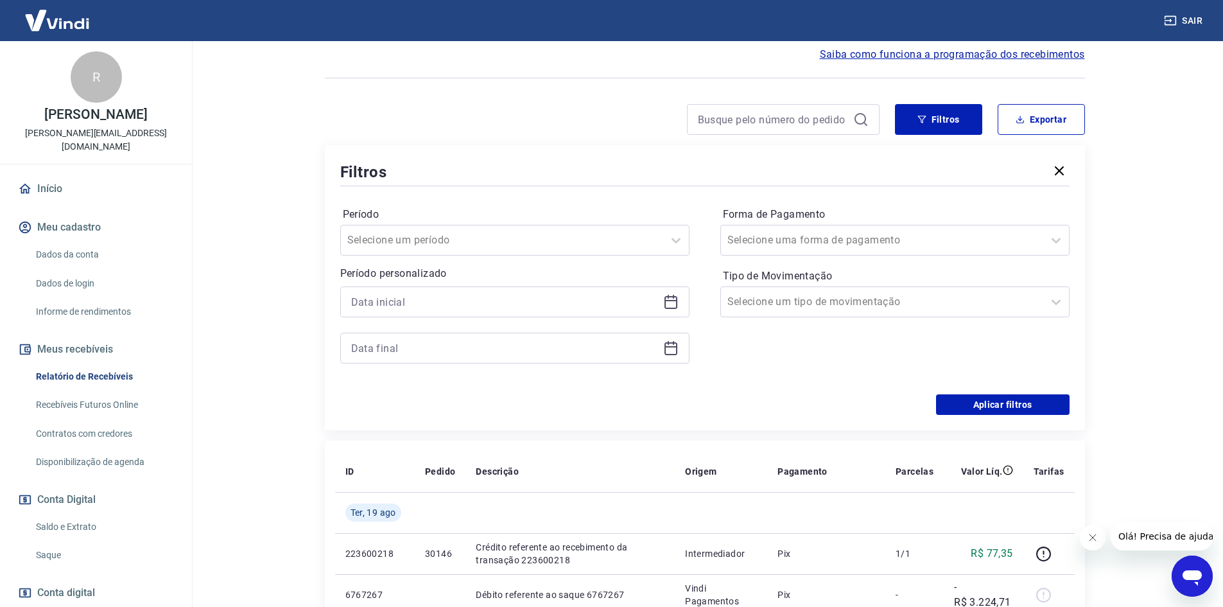
scroll to position [128, 0]
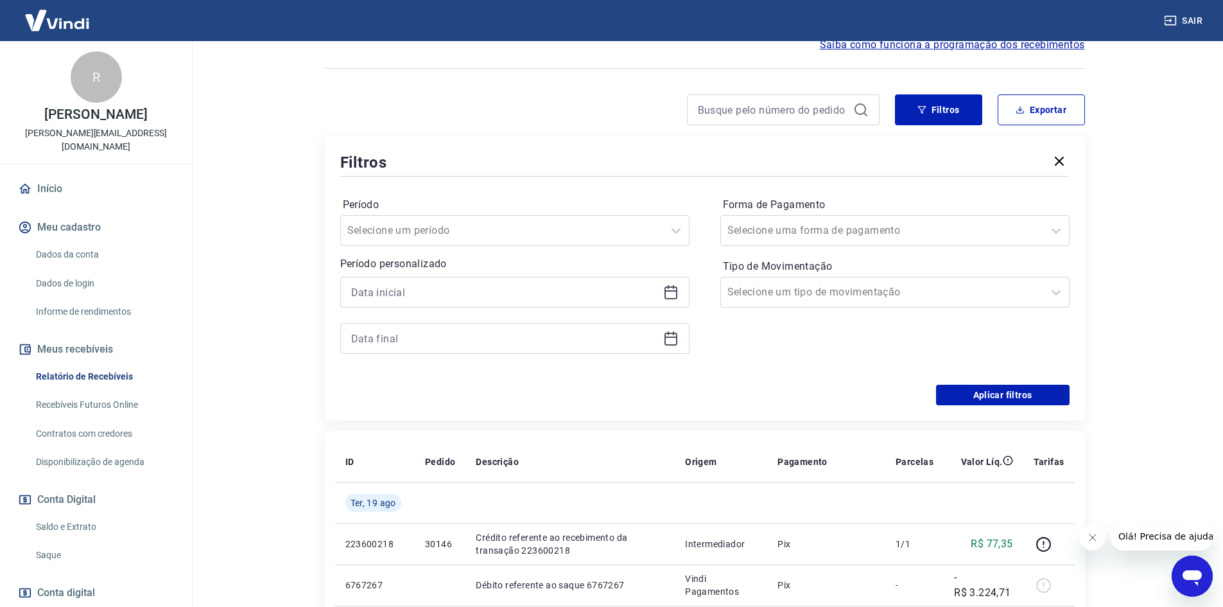
click at [672, 295] on icon at bounding box center [670, 292] width 15 height 15
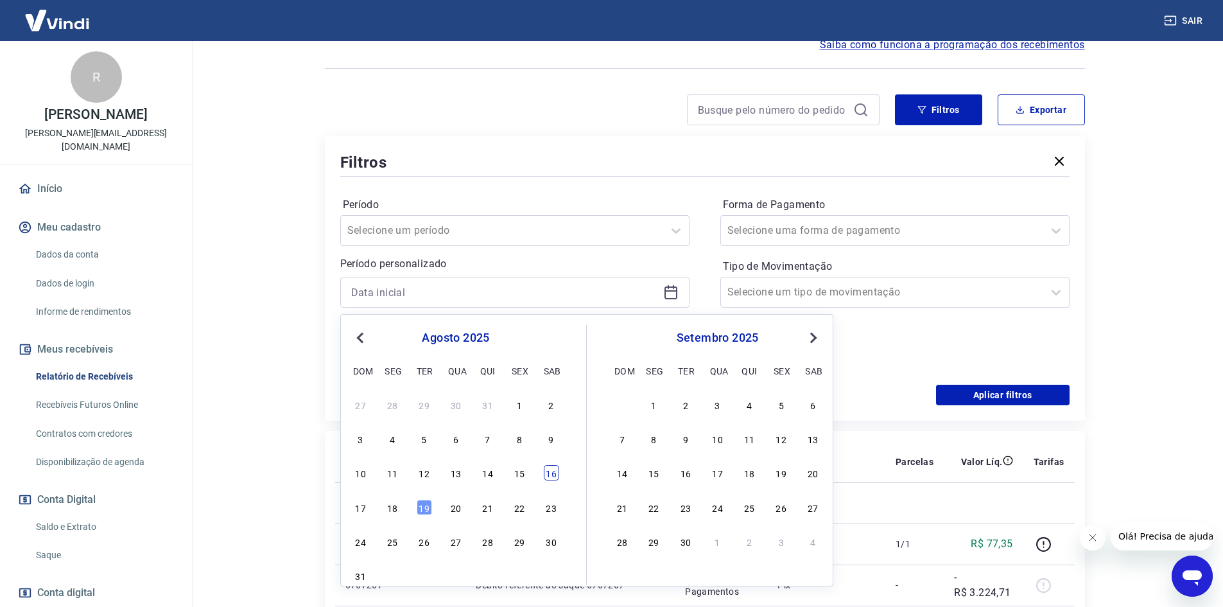
click at [552, 473] on div "16" at bounding box center [551, 472] width 15 height 15
type input "[DATE]"
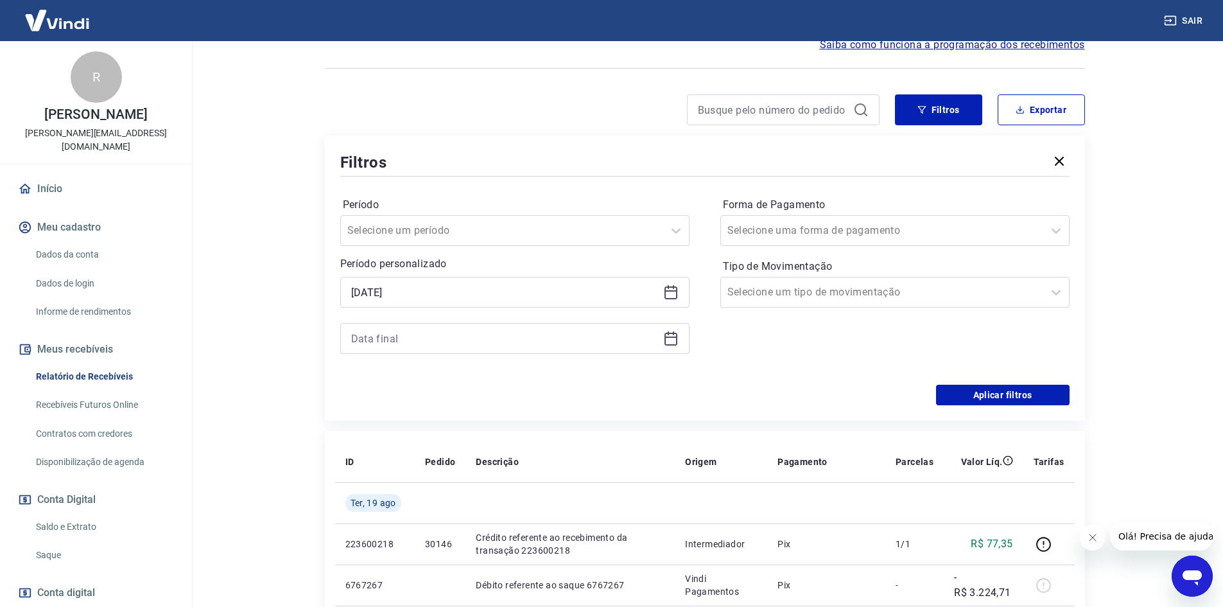
click at [672, 339] on icon at bounding box center [670, 338] width 15 height 15
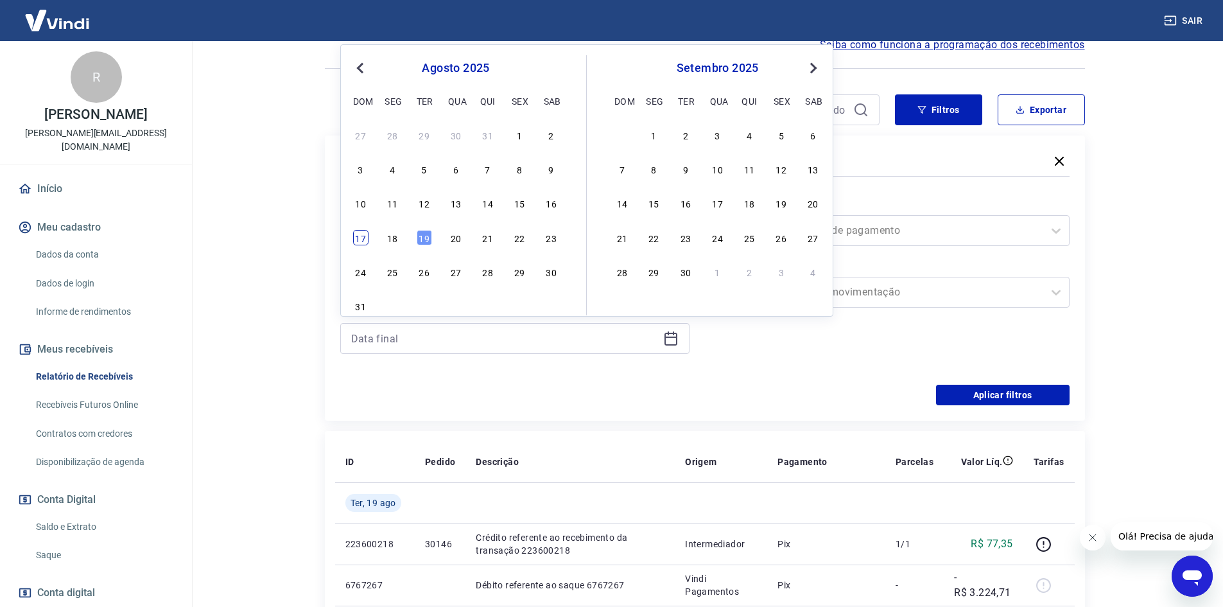
click at [365, 236] on div "17" at bounding box center [360, 237] width 15 height 15
type input "[DATE]"
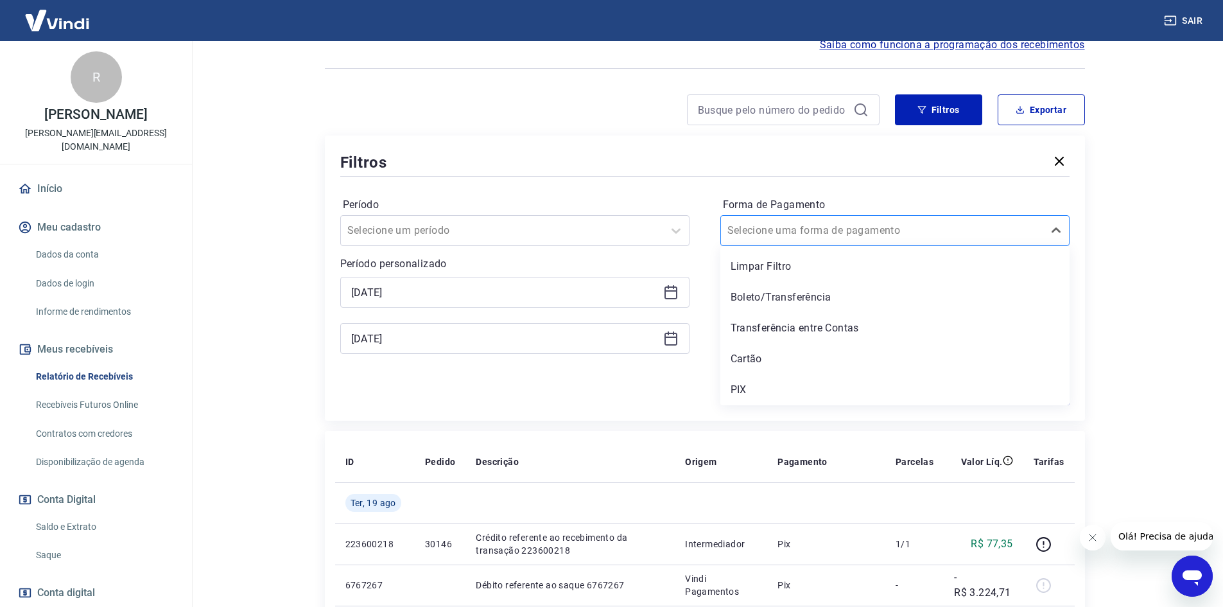
click at [816, 227] on input "Forma de Pagamento" at bounding box center [793, 230] width 130 height 15
click at [751, 389] on div "PIX" at bounding box center [895, 390] width 349 height 26
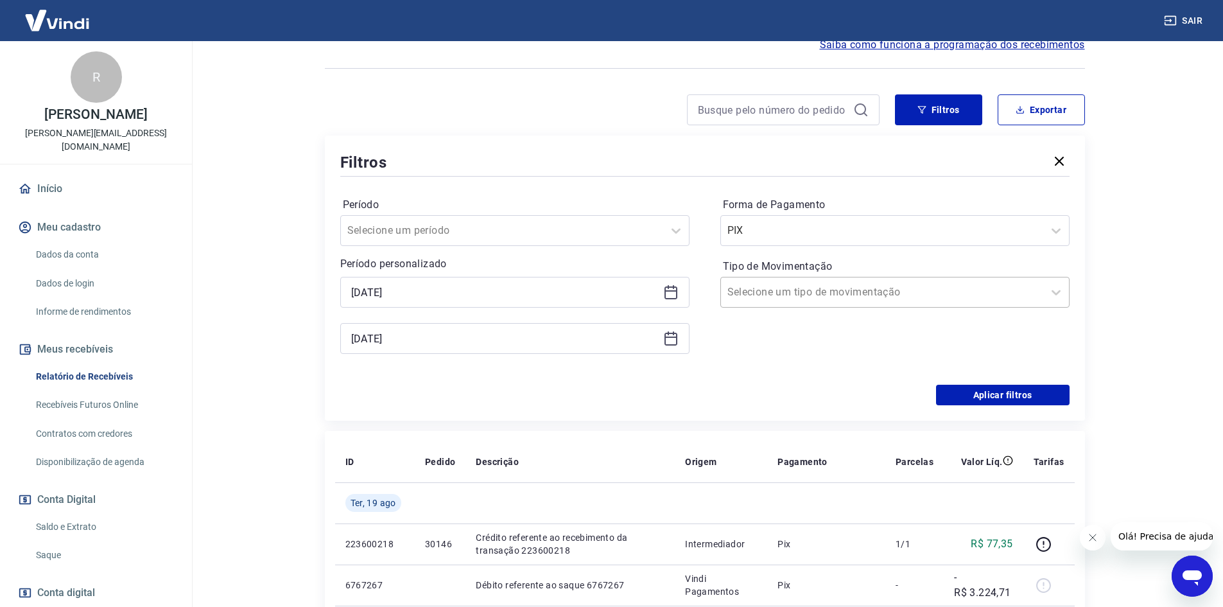
click at [814, 297] on input "Tipo de Movimentação" at bounding box center [793, 292] width 130 height 15
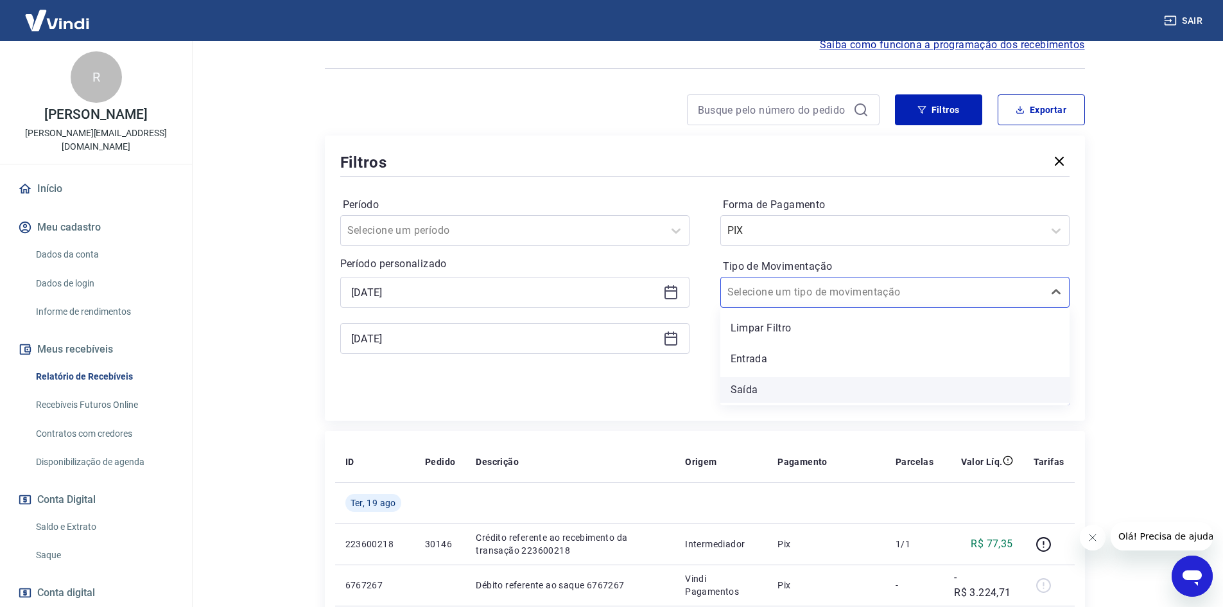
click at [758, 390] on div "Saída" at bounding box center [895, 390] width 349 height 26
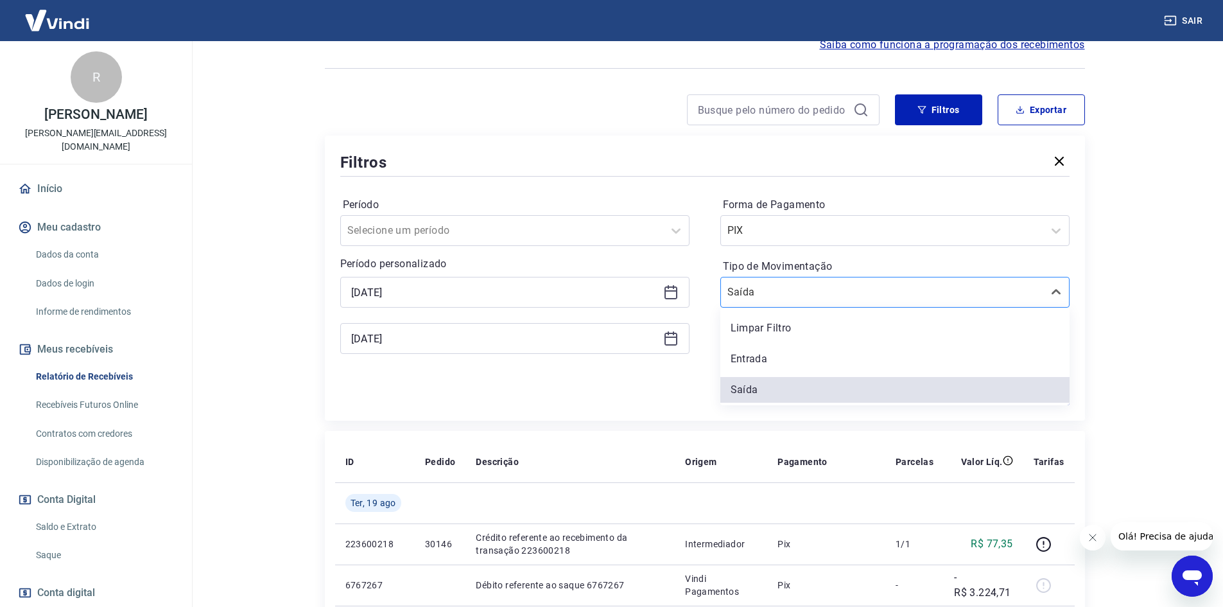
click at [794, 290] on input "Tipo de Movimentação" at bounding box center [793, 292] width 130 height 15
click at [775, 359] on div "Entrada" at bounding box center [895, 359] width 349 height 26
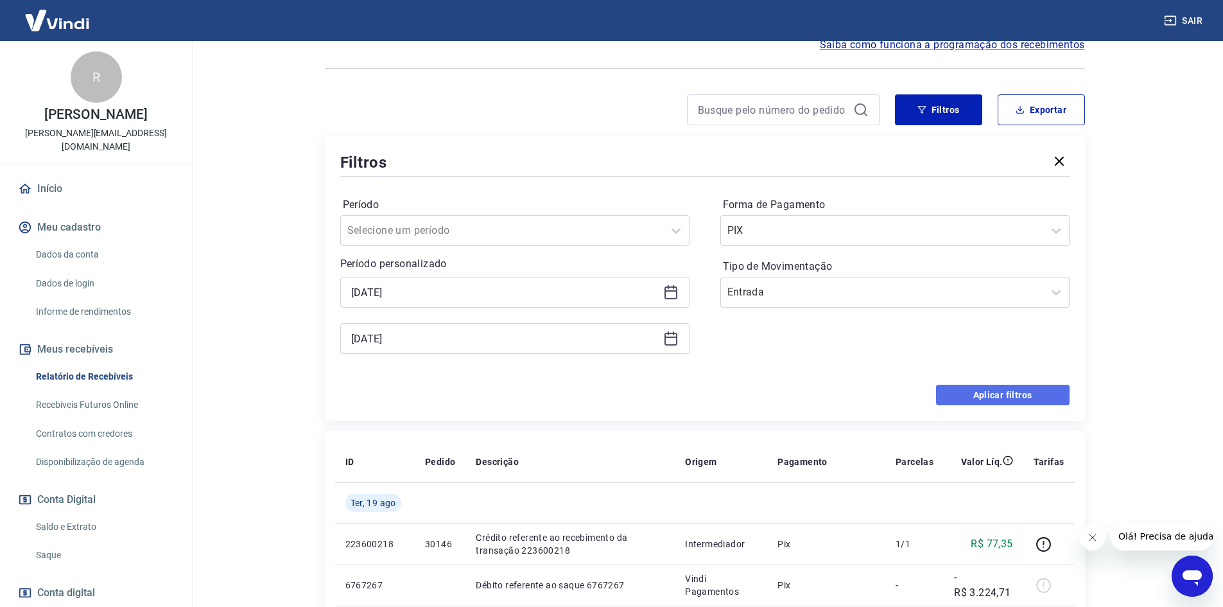
click at [1003, 394] on button "Aplicar filtros" at bounding box center [1003, 395] width 134 height 21
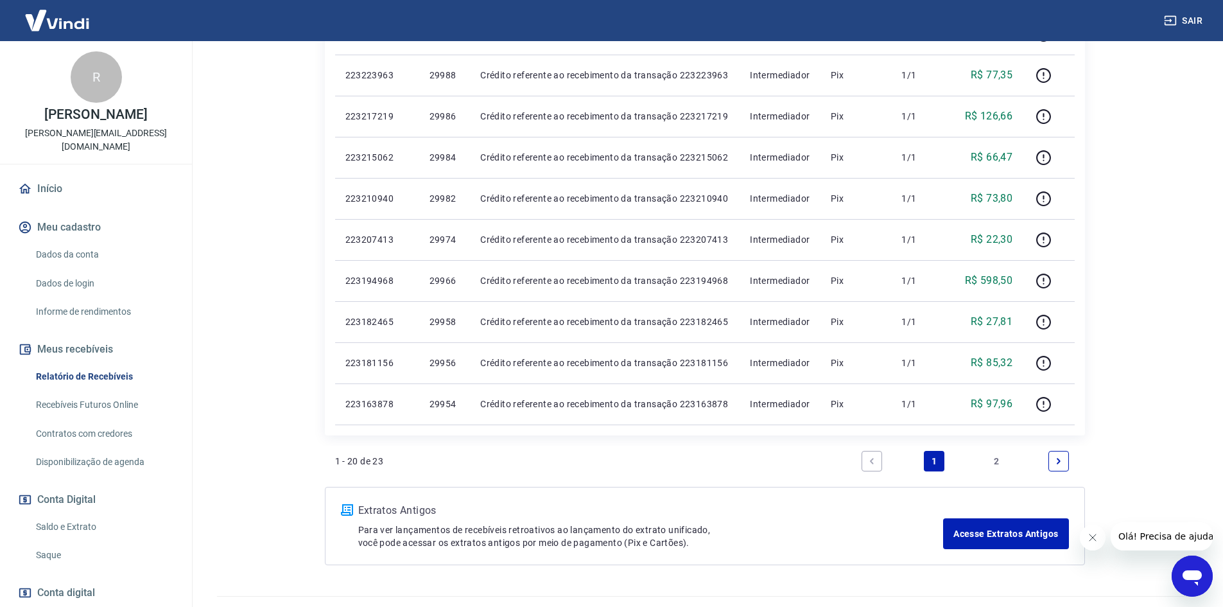
scroll to position [834, 0]
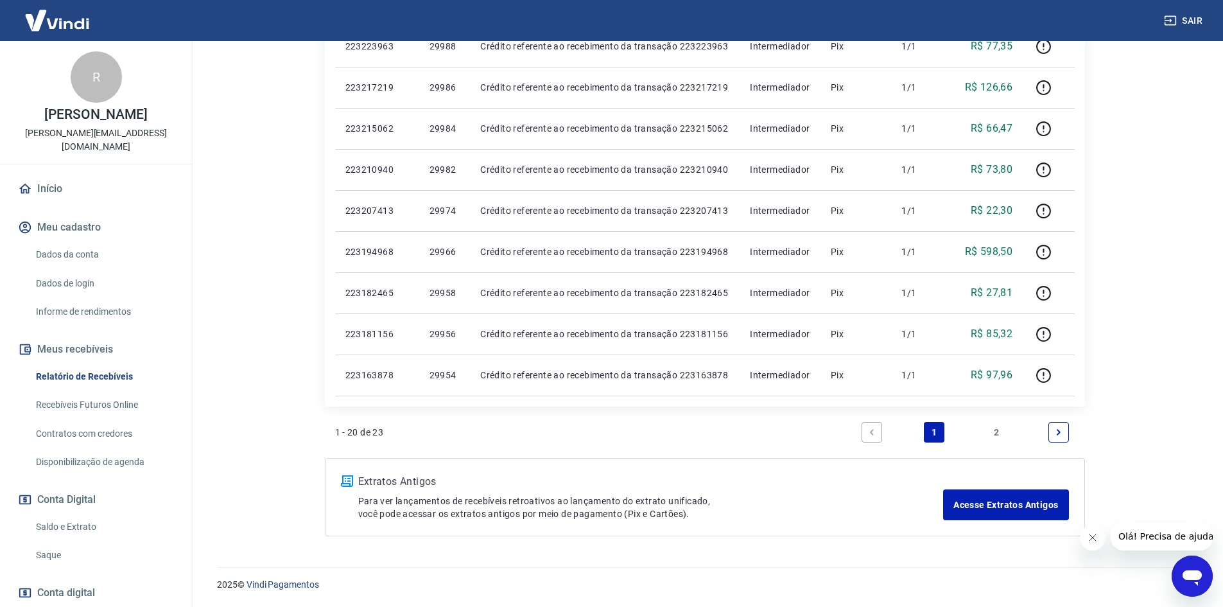
click at [1060, 432] on icon "Next page" at bounding box center [1060, 432] width 4 height 6
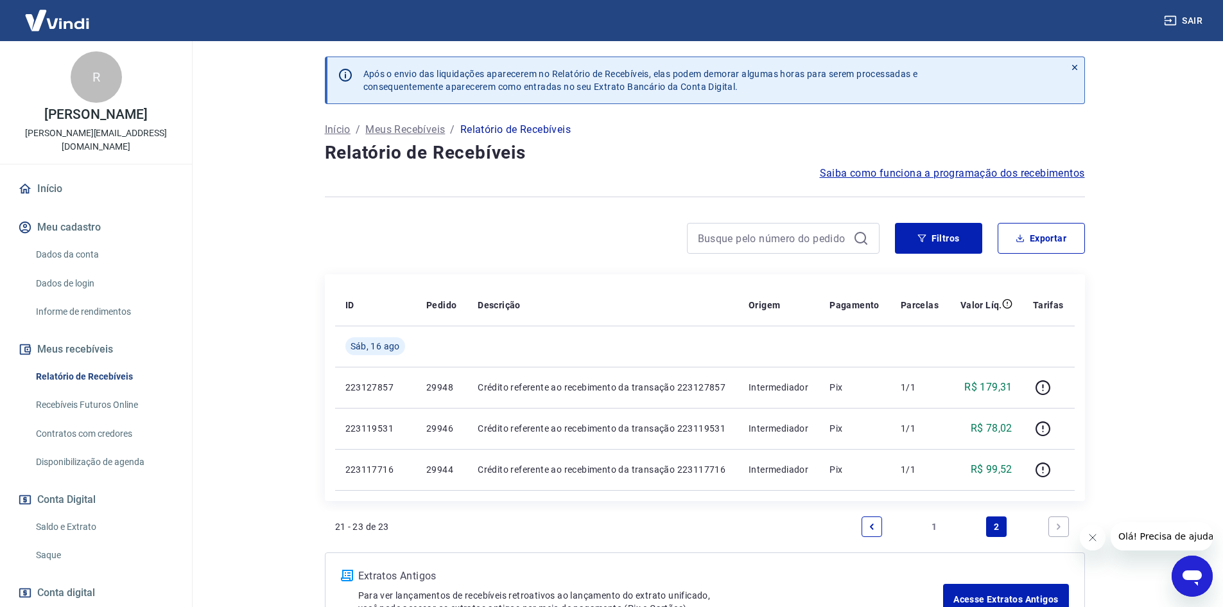
click at [869, 526] on icon "Previous page" at bounding box center [872, 526] width 9 height 9
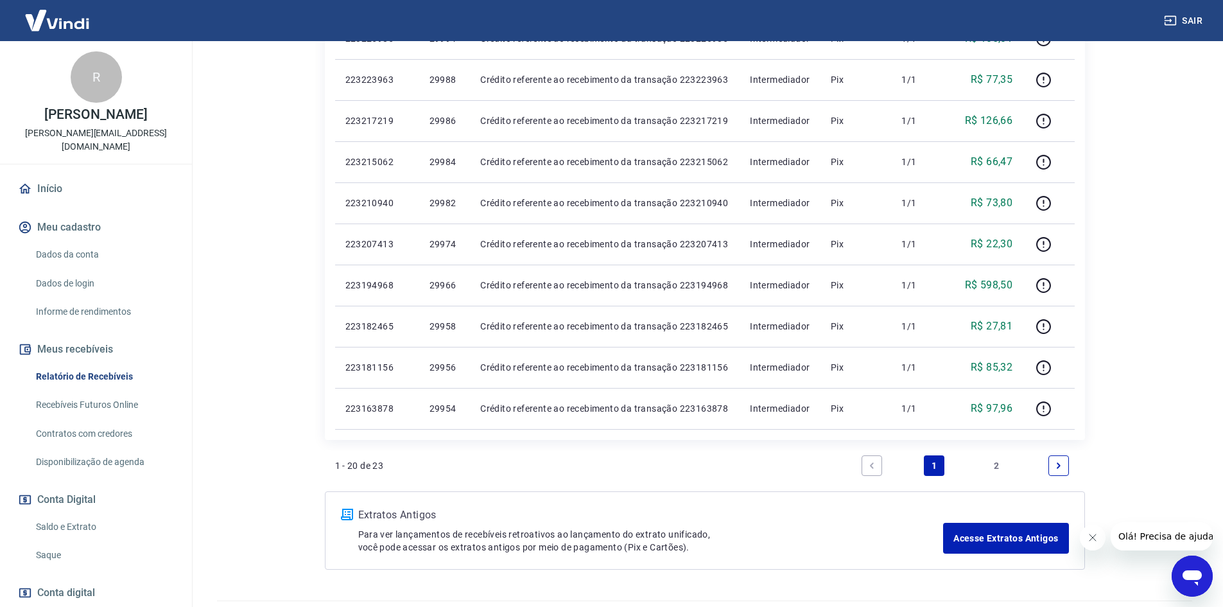
scroll to position [834, 0]
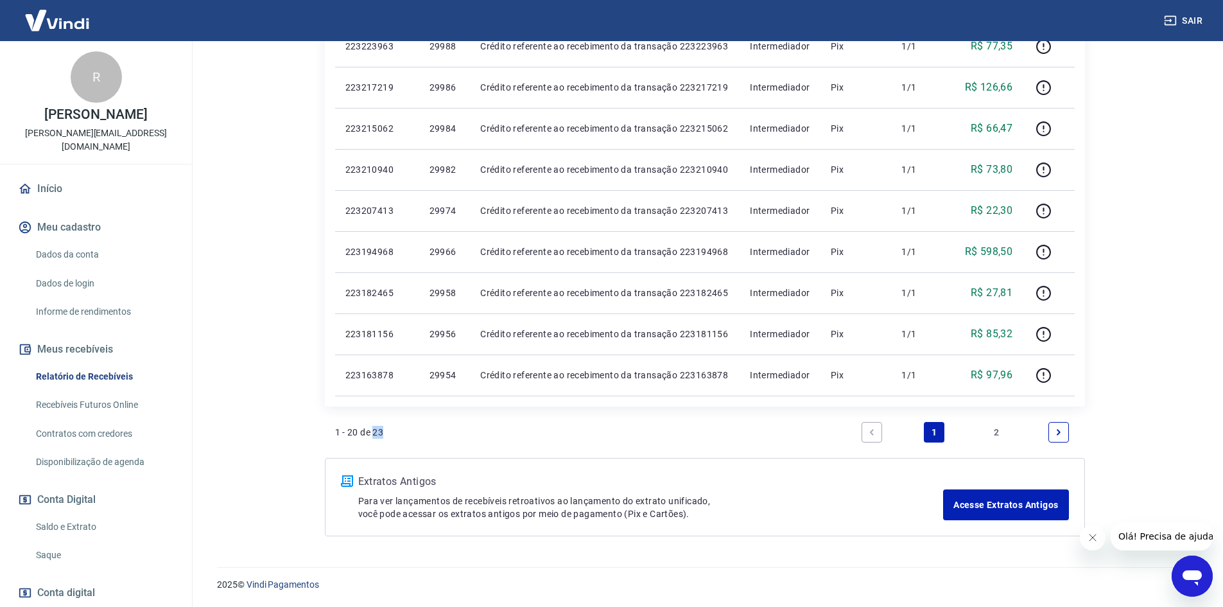
drag, startPoint x: 374, startPoint y: 432, endPoint x: 385, endPoint y: 430, distance: 11.6
click at [385, 430] on div "1 - 20 de 23 1 2" at bounding box center [705, 432] width 740 height 31
click at [1060, 433] on icon "Next page" at bounding box center [1059, 432] width 9 height 9
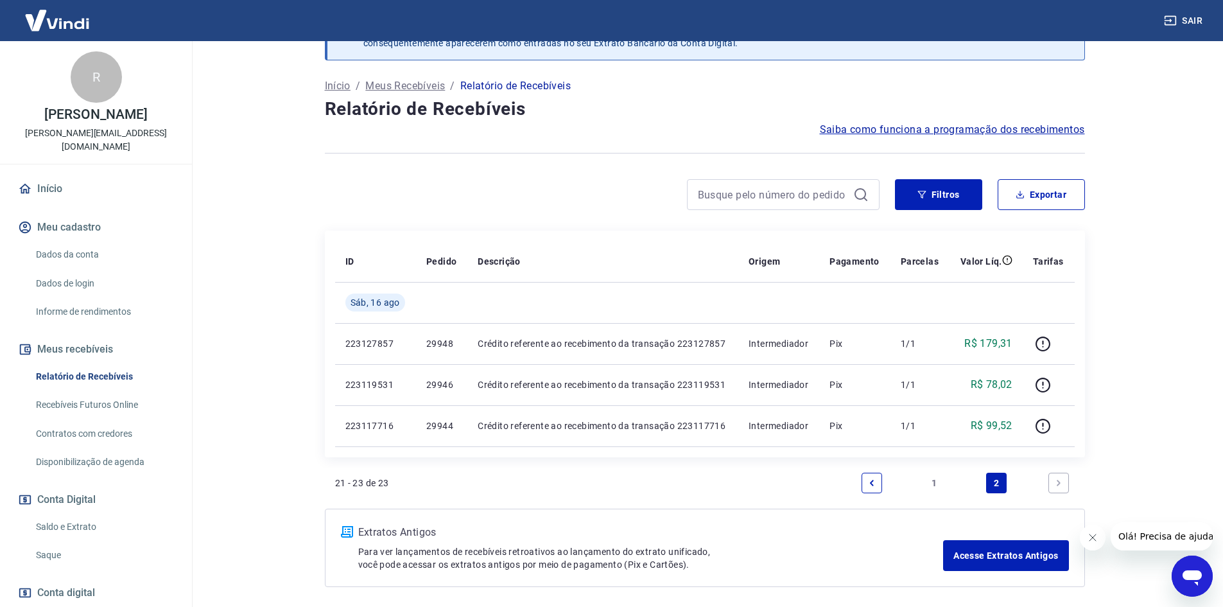
scroll to position [94, 0]
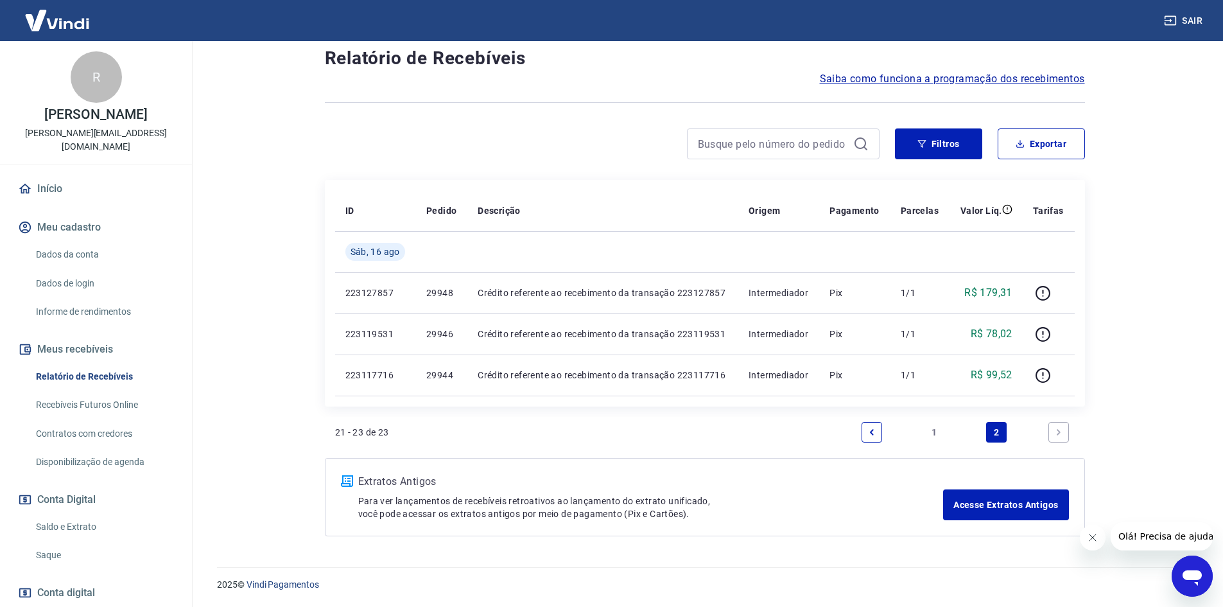
click at [873, 434] on icon "Previous page" at bounding box center [872, 432] width 4 height 6
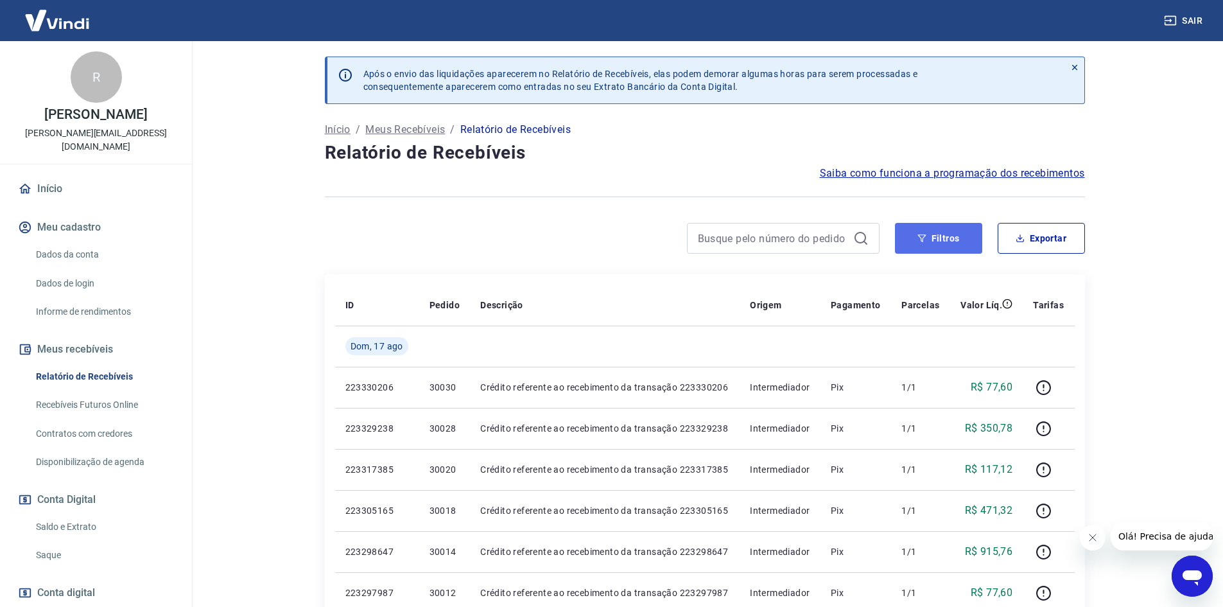
click at [950, 232] on button "Filtros" at bounding box center [938, 238] width 87 height 31
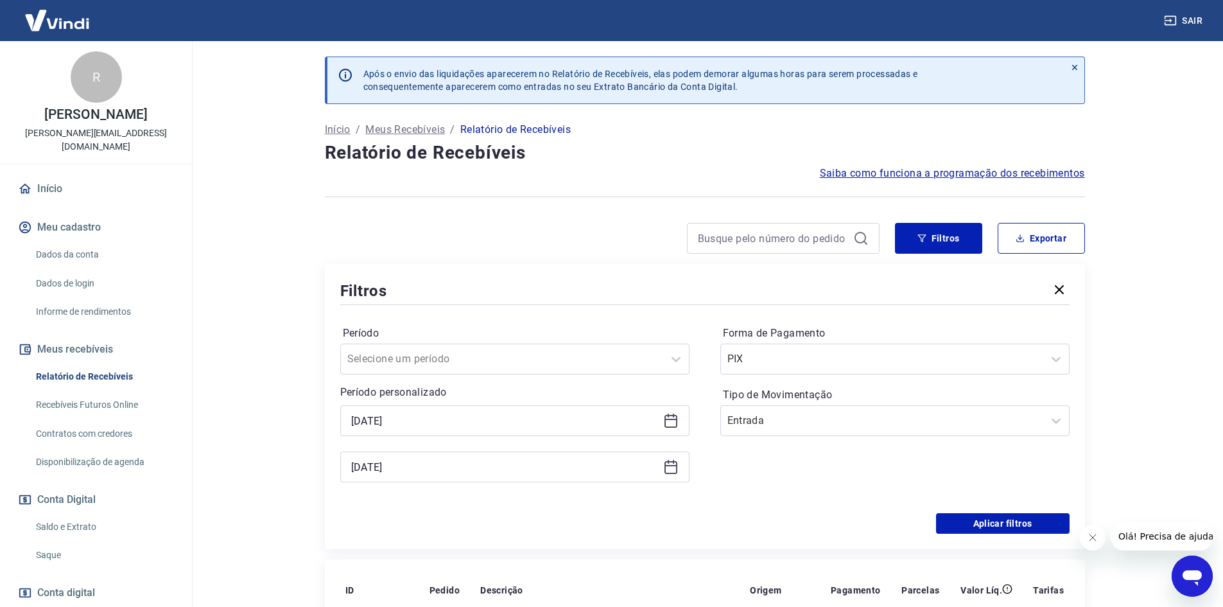
click at [670, 421] on icon at bounding box center [670, 420] width 15 height 15
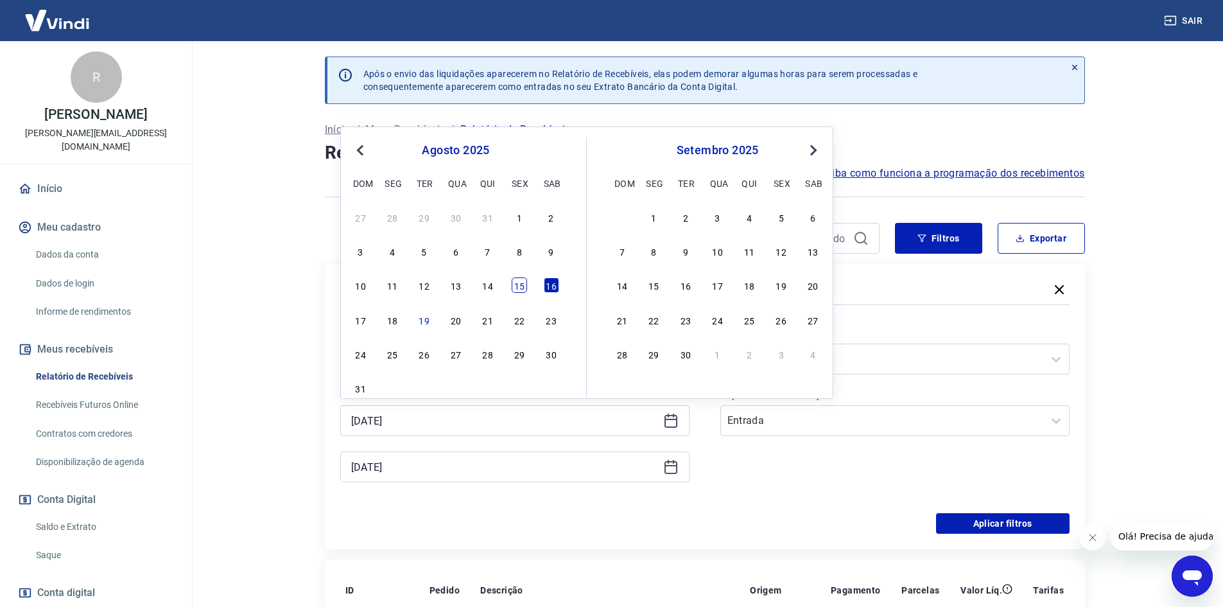
click at [520, 290] on div "15" at bounding box center [519, 284] width 15 height 15
type input "[DATE]"
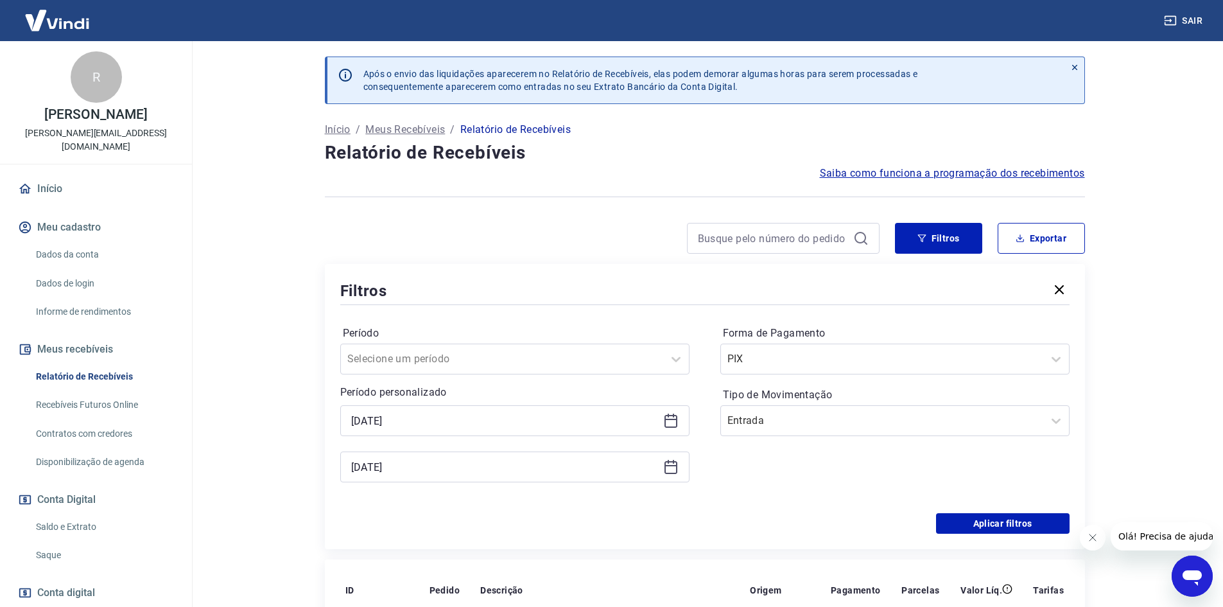
click at [769, 502] on div "Período Selecione um período Período personalizado Selected date: [DATE] [DATE]…" at bounding box center [705, 411] width 730 height 206
click at [1004, 527] on button "Aplicar filtros" at bounding box center [1003, 523] width 134 height 21
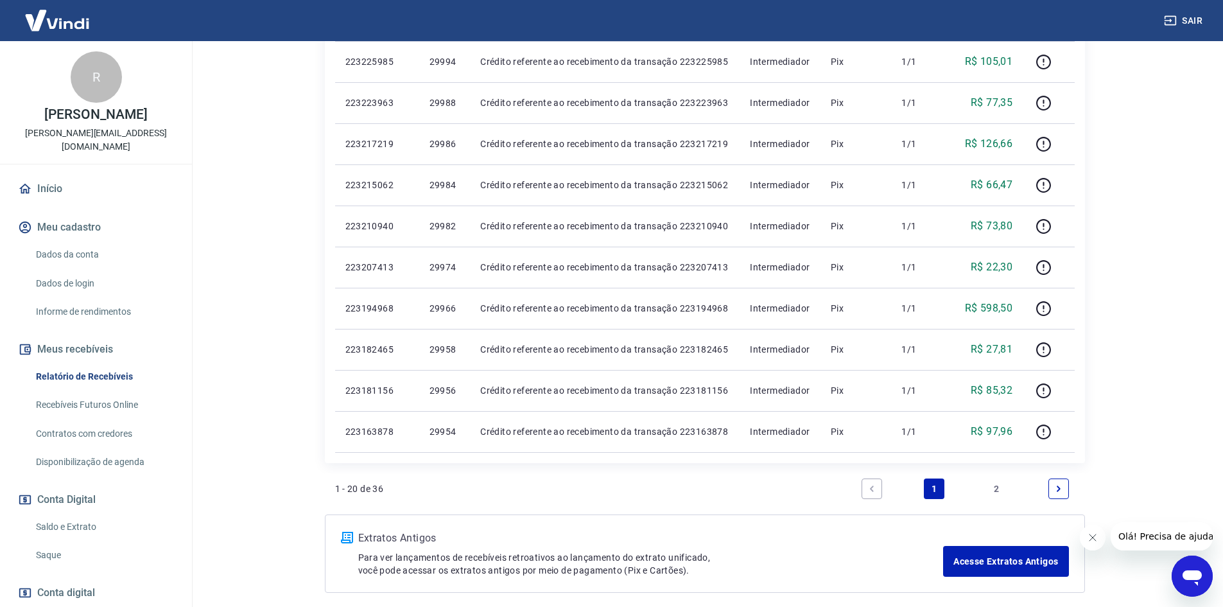
scroll to position [834, 0]
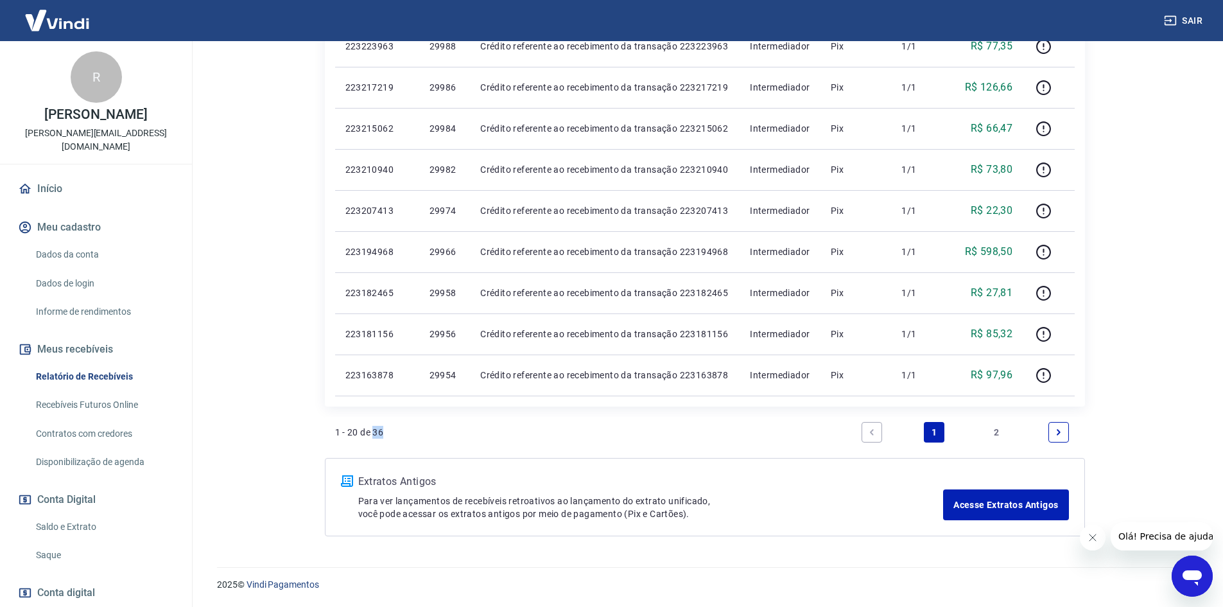
drag, startPoint x: 374, startPoint y: 430, endPoint x: 384, endPoint y: 430, distance: 9.6
click at [384, 430] on p "1 - 20 de 36" at bounding box center [359, 432] width 49 height 13
click at [1057, 434] on icon "Next page" at bounding box center [1059, 432] width 9 height 9
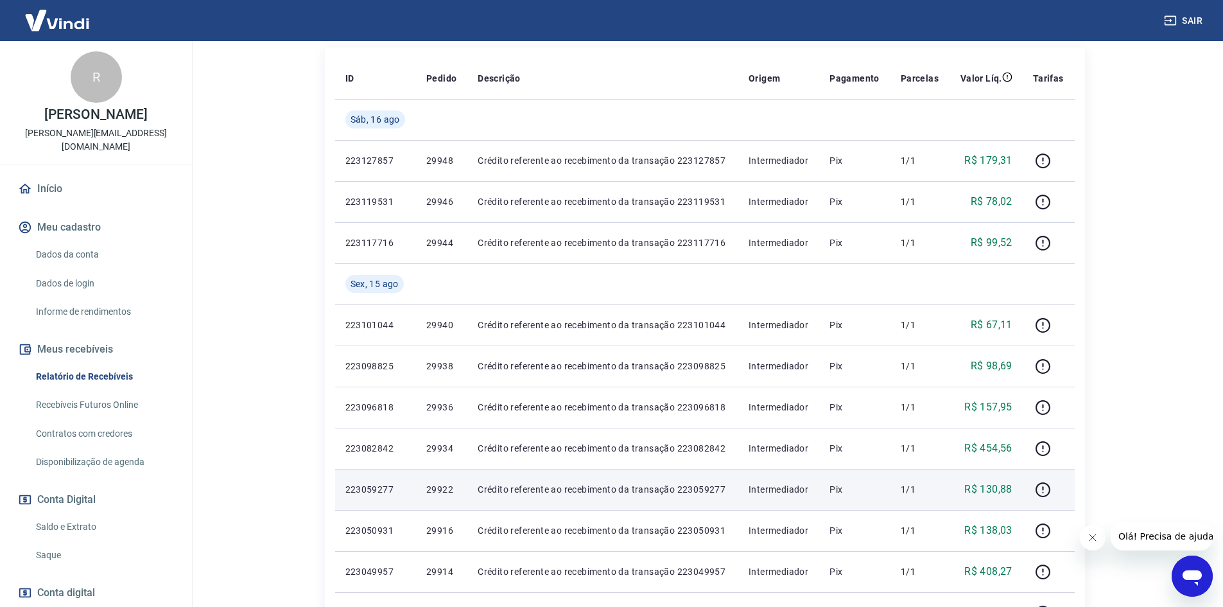
scroll to position [257, 0]
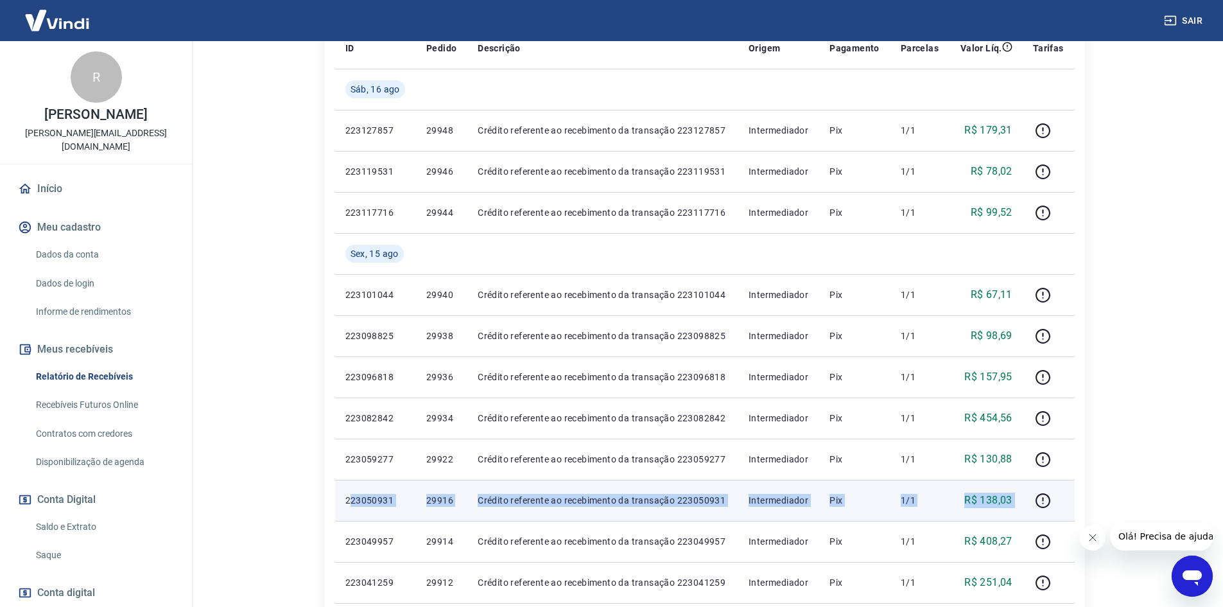
drag, startPoint x: 350, startPoint y: 498, endPoint x: 1056, endPoint y: 495, distance: 705.8
click at [1056, 495] on tr "223050931 29916 Crédito referente ao recebimento da transação 223050931 Interme…" at bounding box center [705, 500] width 740 height 41
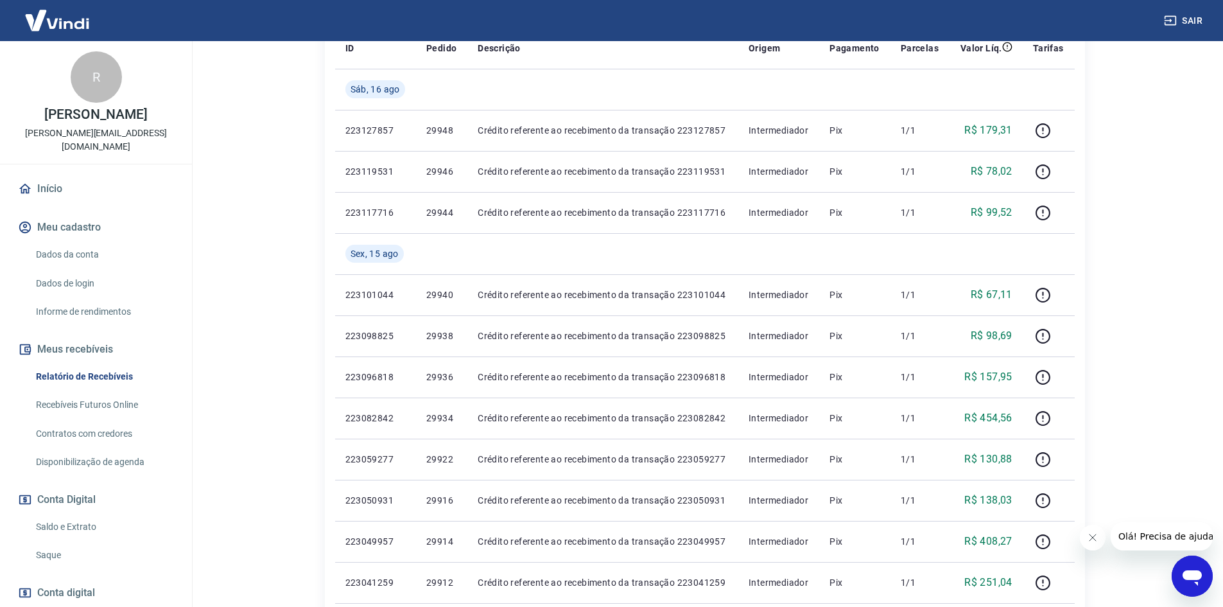
click at [1098, 492] on div "Após o envio das liquidações aparecerem no Relatório de Recebíveis, elas podem …" at bounding box center [705, 374] width 791 height 1180
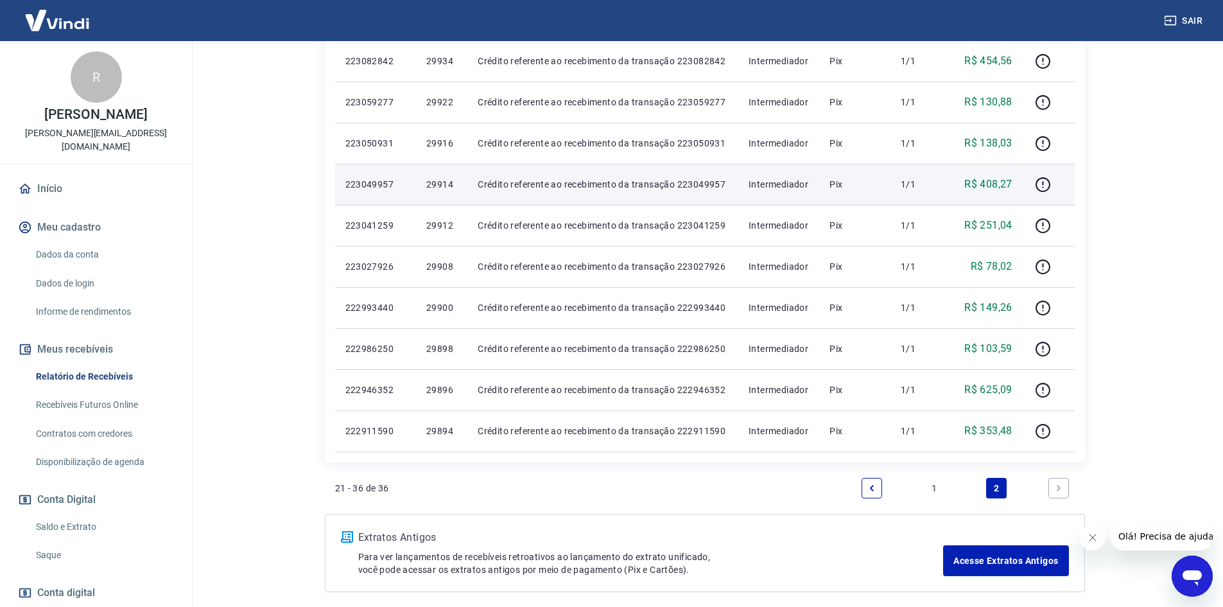
scroll to position [670, 0]
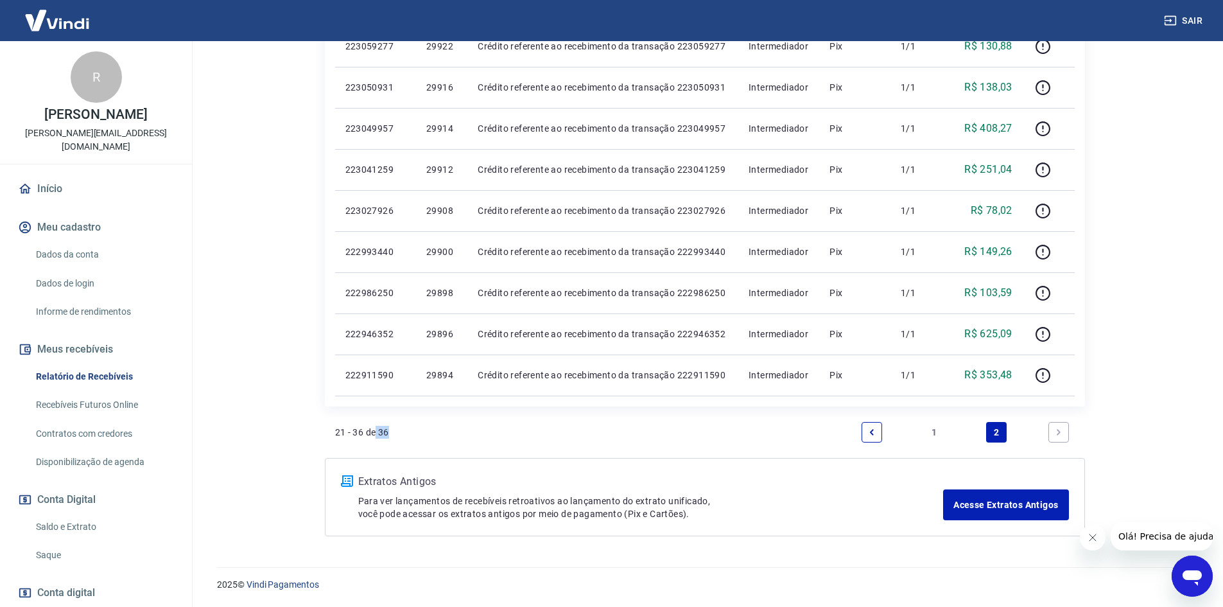
drag, startPoint x: 378, startPoint y: 431, endPoint x: 394, endPoint y: 428, distance: 17.0
click at [394, 428] on div "21 - 36 de 36 1 2" at bounding box center [705, 432] width 740 height 31
